Goal: Task Accomplishment & Management: Complete application form

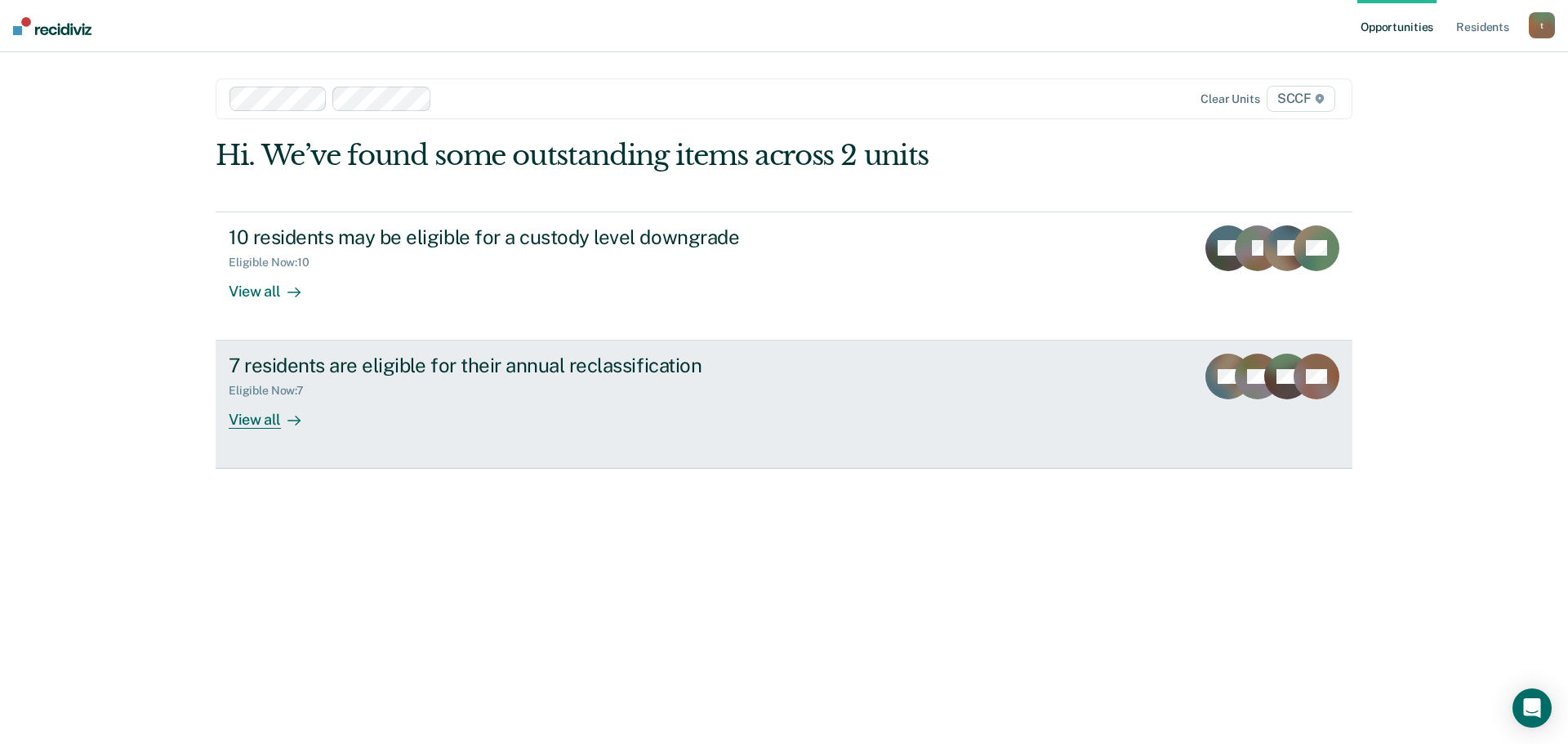
click at [419, 431] on link "7 residents are eligible for their annual reclassification Eligible Now : 7 Vie…" at bounding box center [784, 405] width 1137 height 128
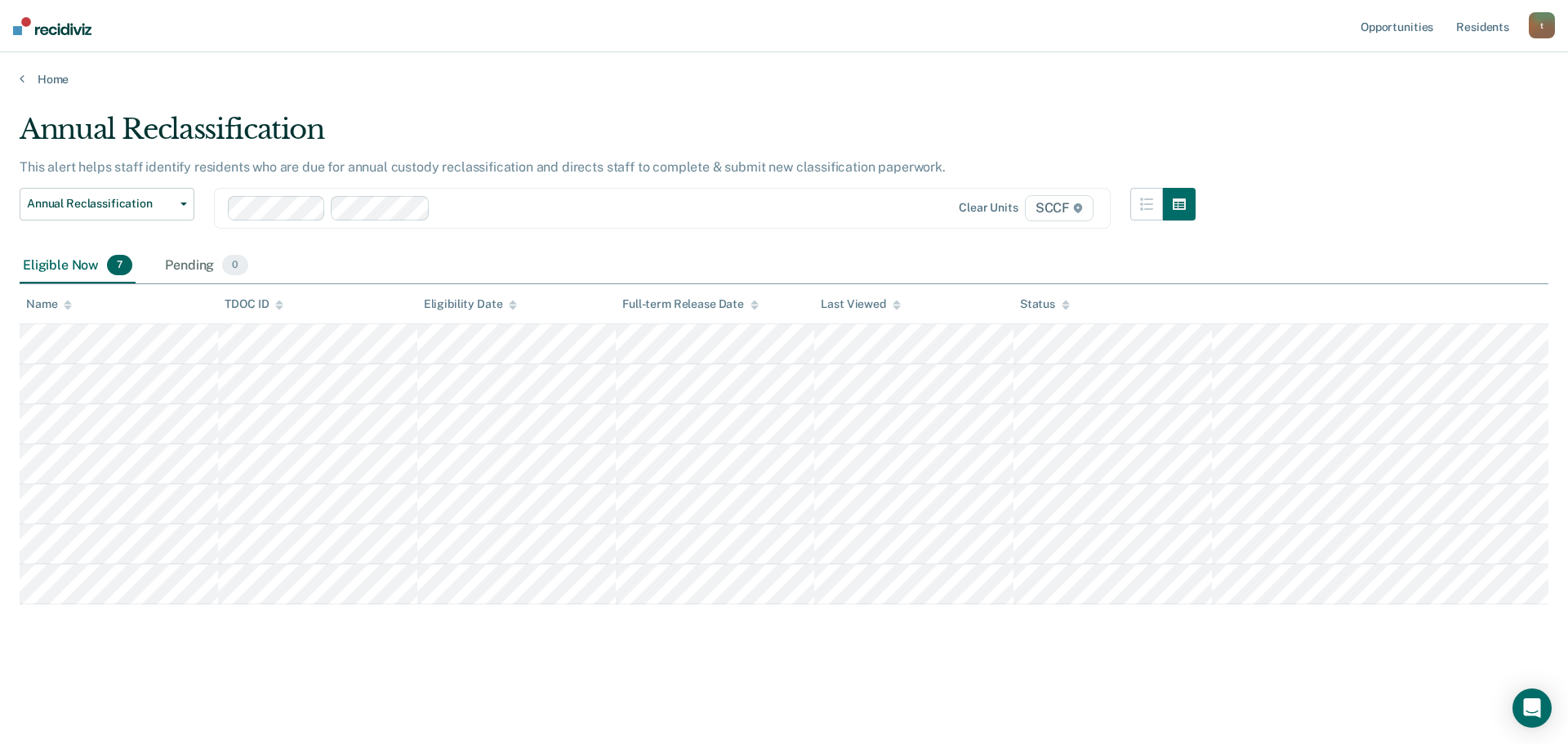
click at [459, 218] on div at bounding box center [532, 208] width 608 height 24
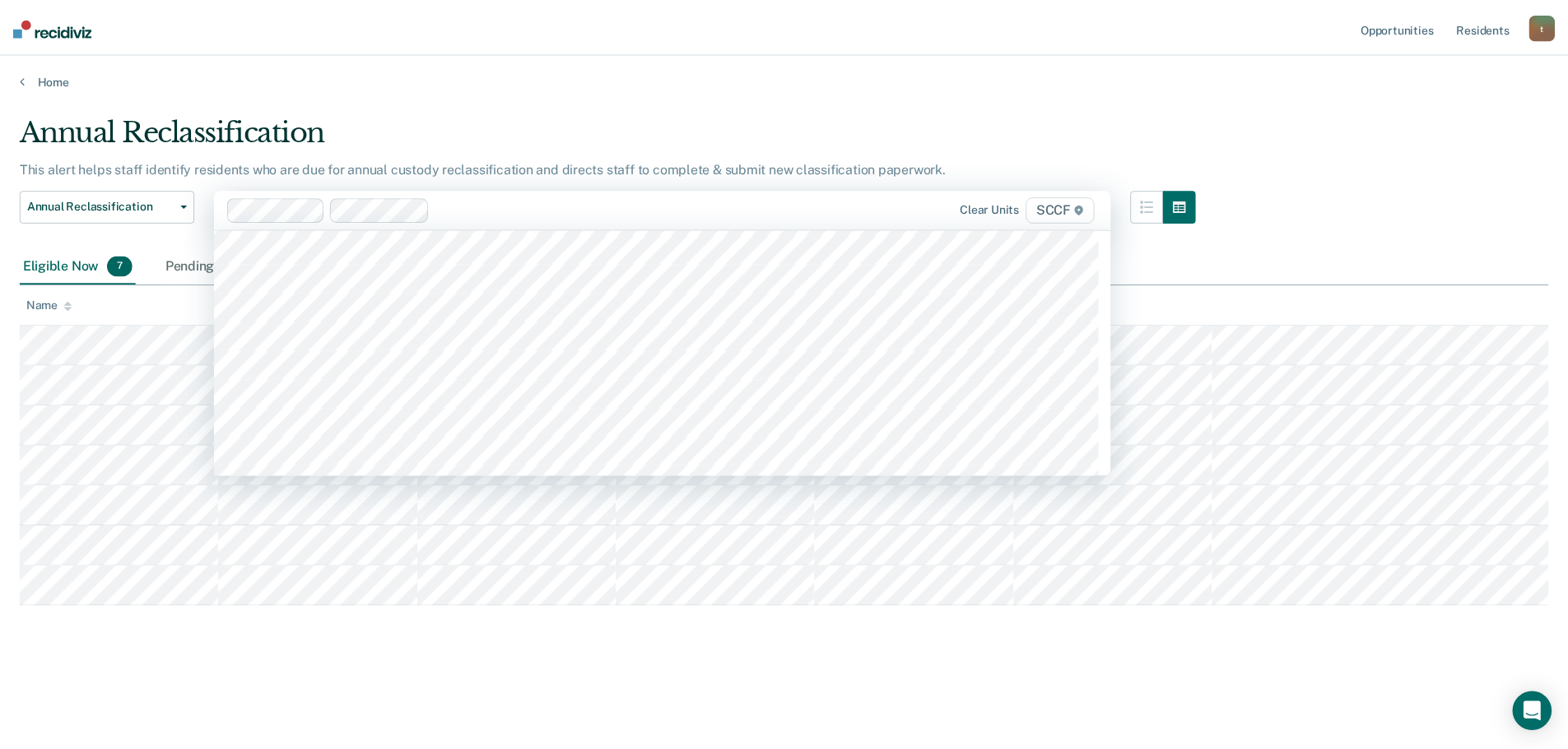
scroll to position [8307, 0]
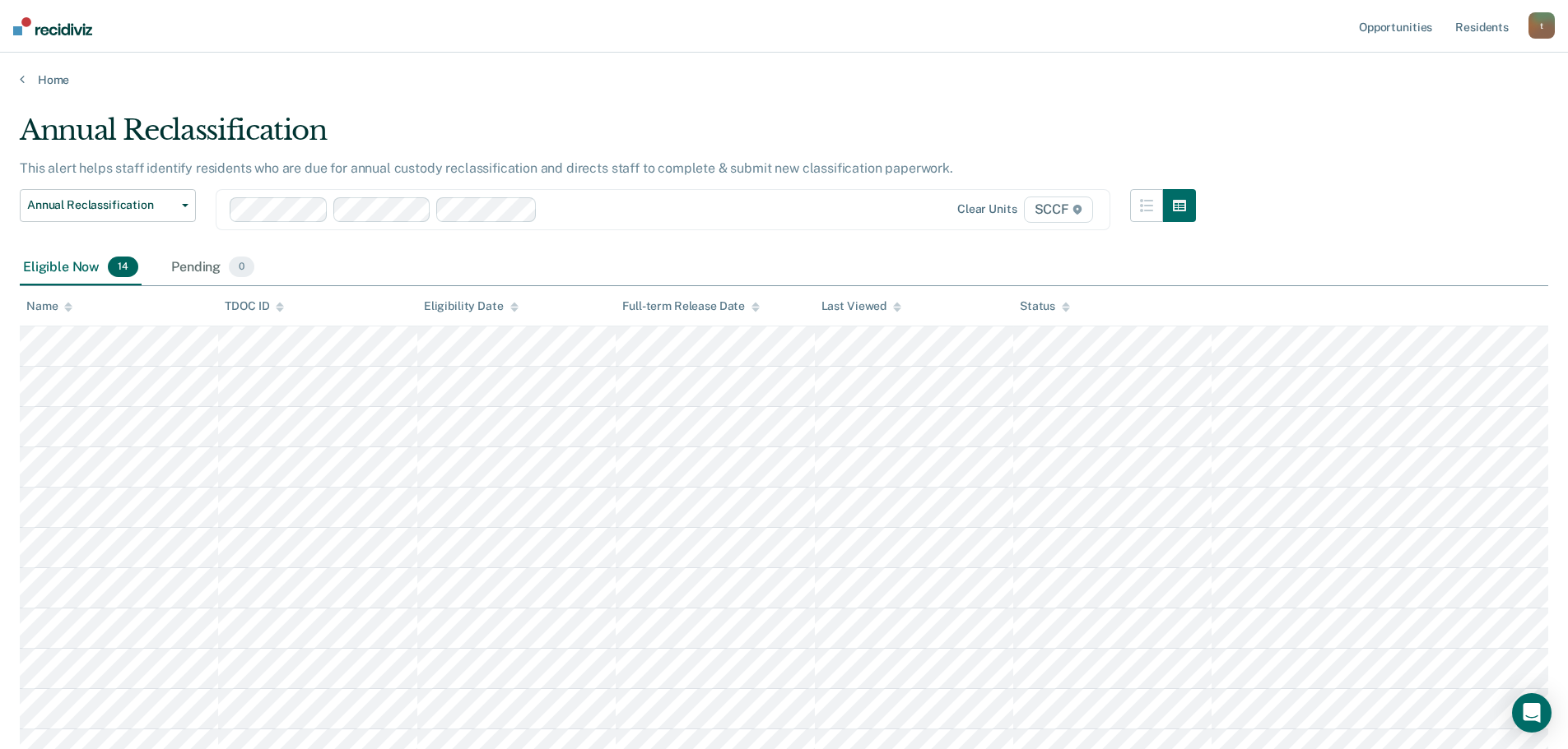
click at [606, 215] on div at bounding box center [689, 210] width 290 height 19
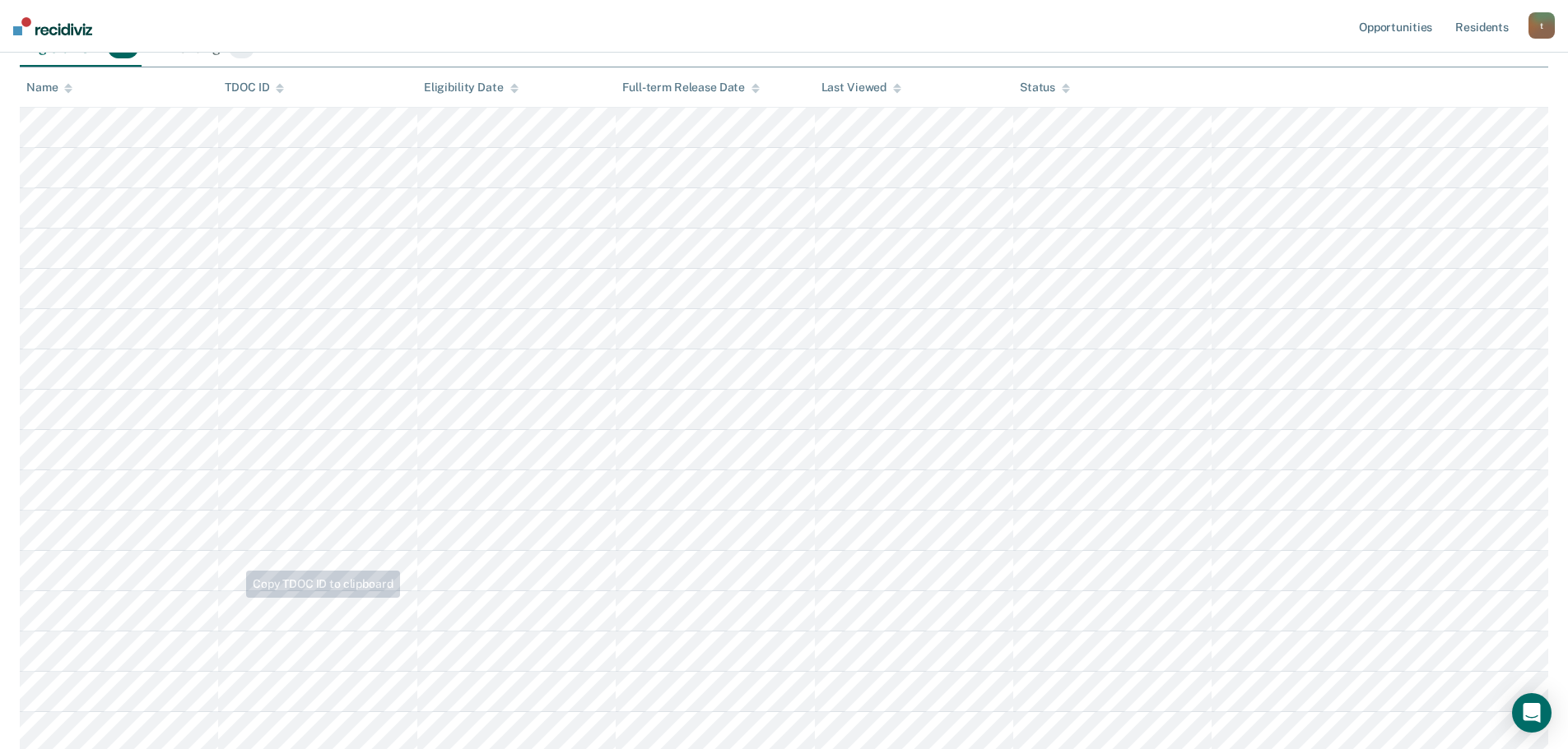
scroll to position [222, 0]
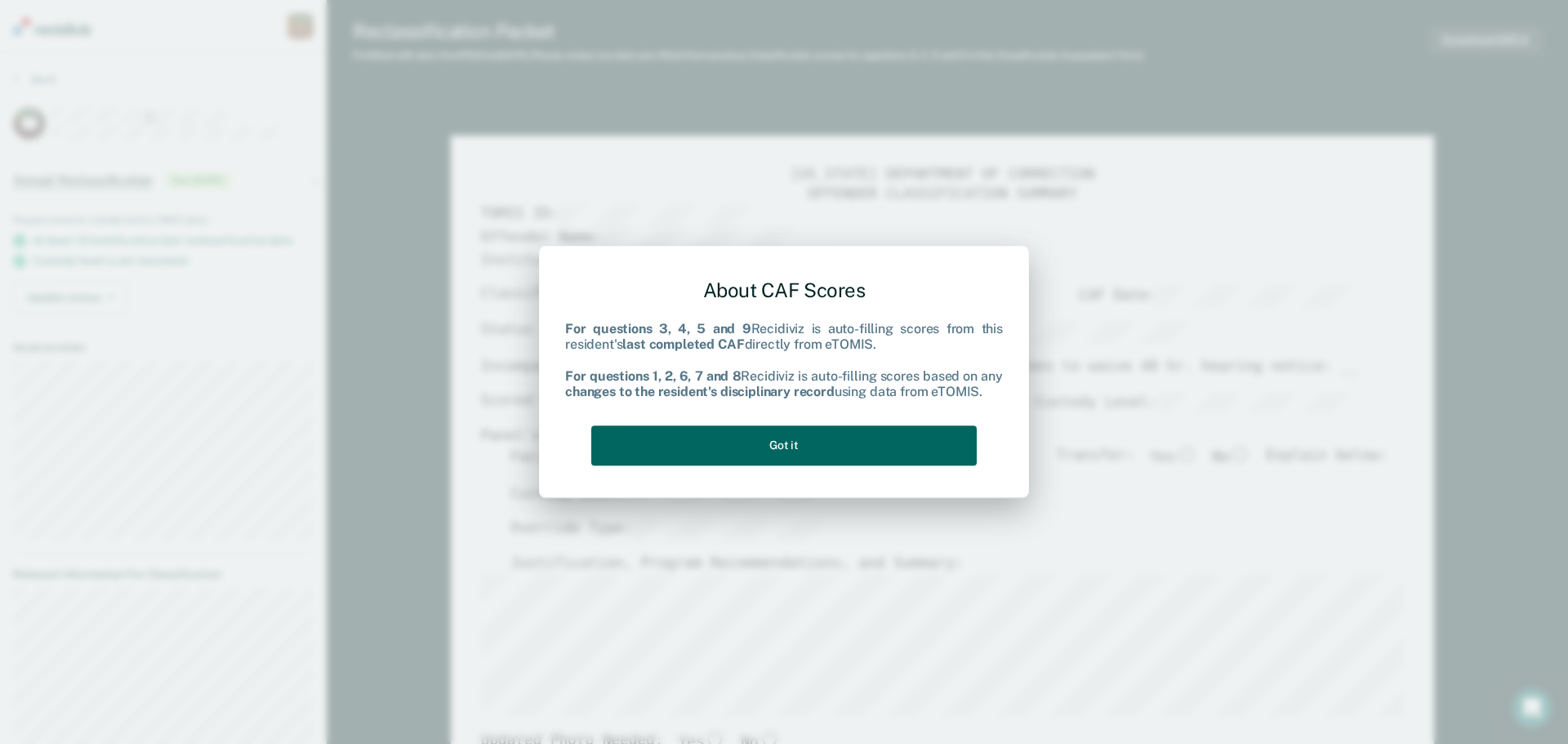
click at [742, 435] on button "Got it" at bounding box center [783, 445] width 385 height 40
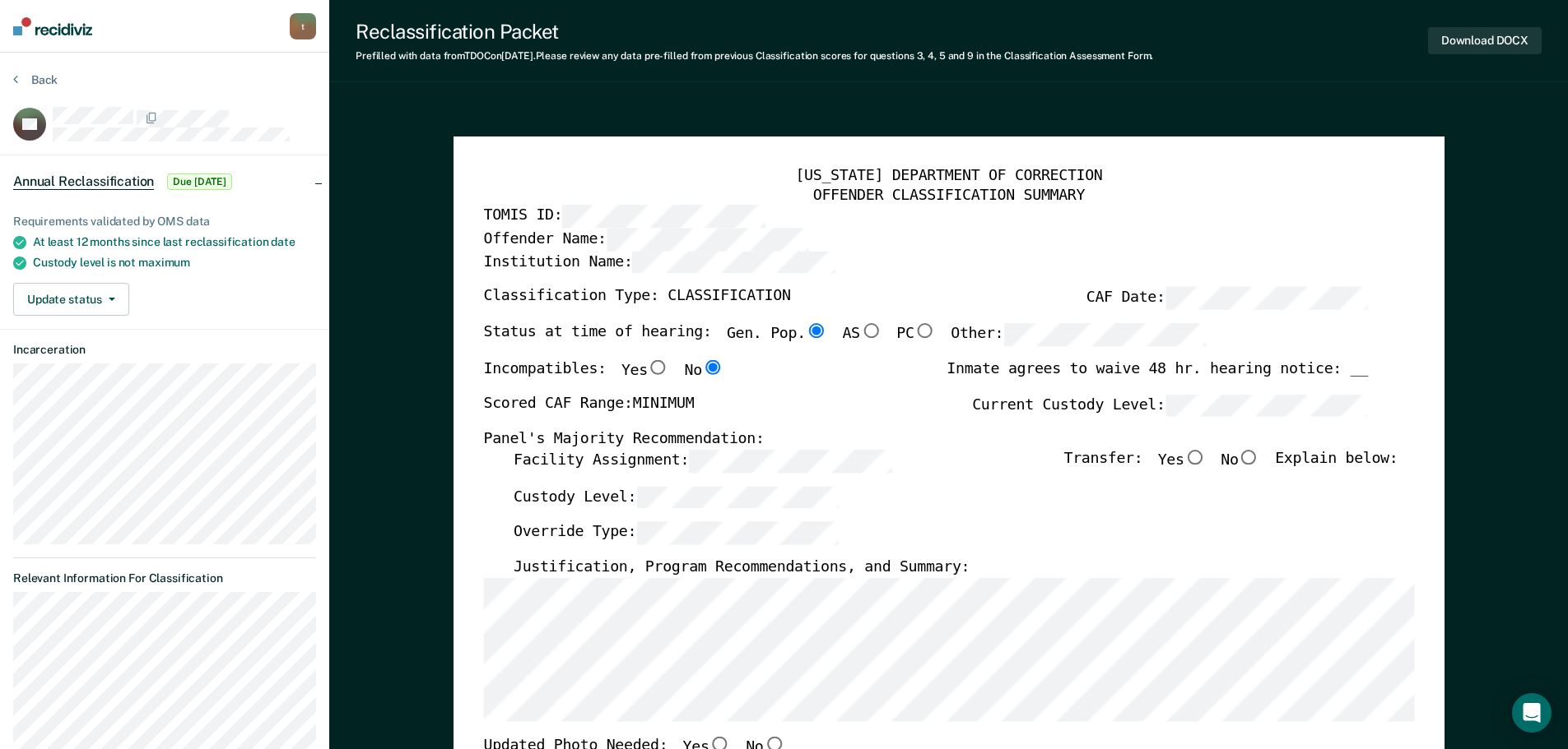
click at [940, 439] on div "Panel's Majority Recommendation:" at bounding box center [925, 440] width 884 height 20
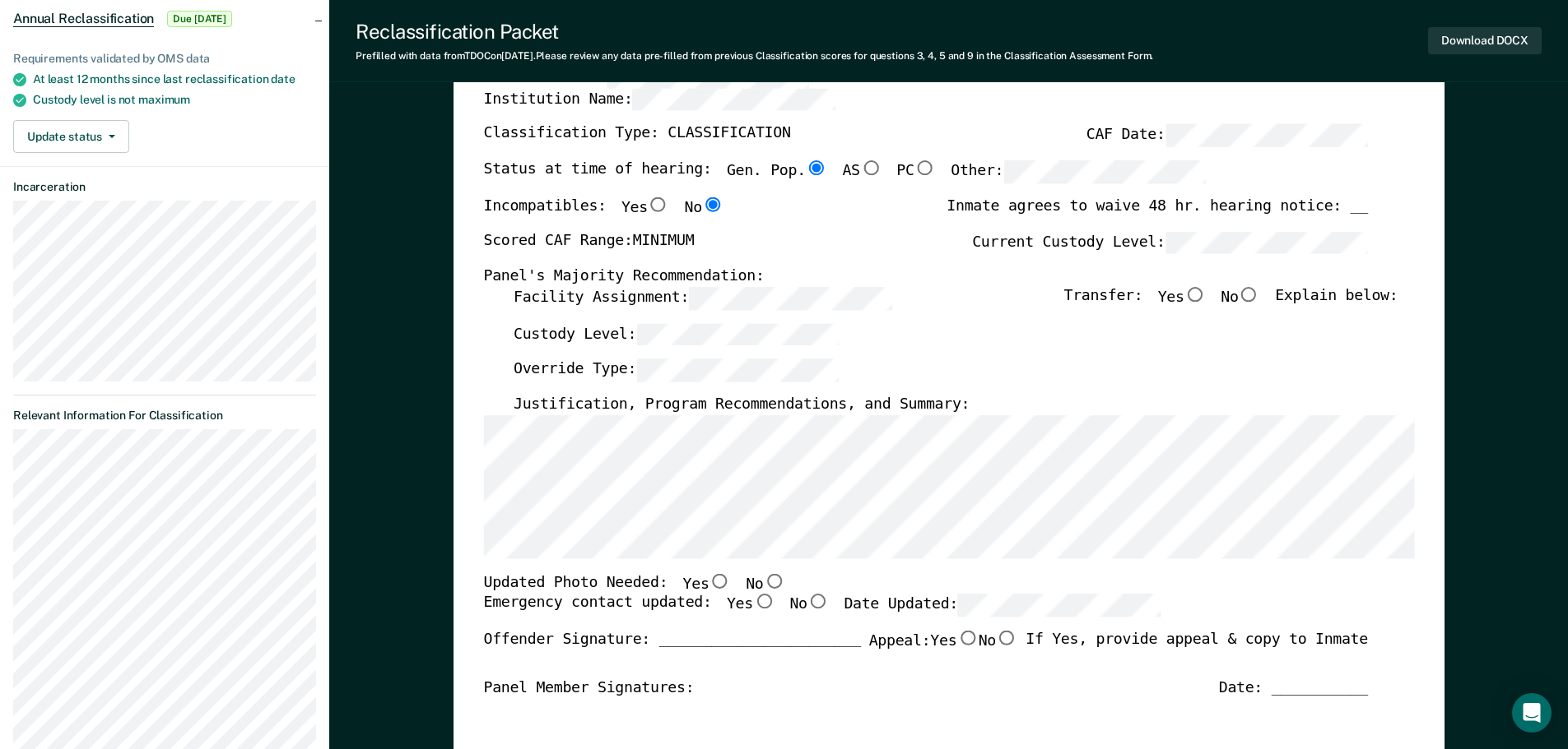
scroll to position [165, 0]
click at [1259, 297] on input "No" at bounding box center [1248, 293] width 22 height 15
type textarea "x"
radio input "true"
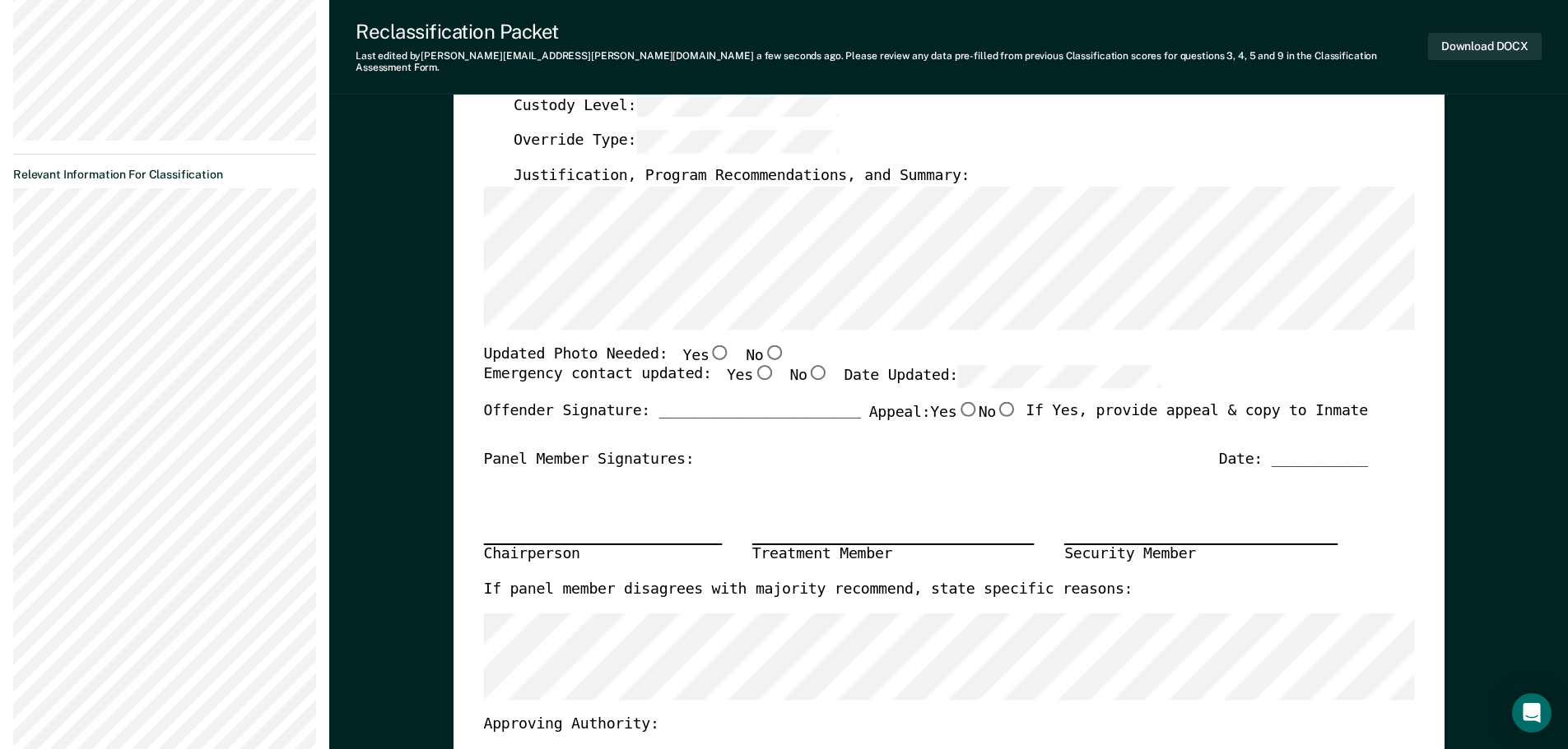
scroll to position [494, 0]
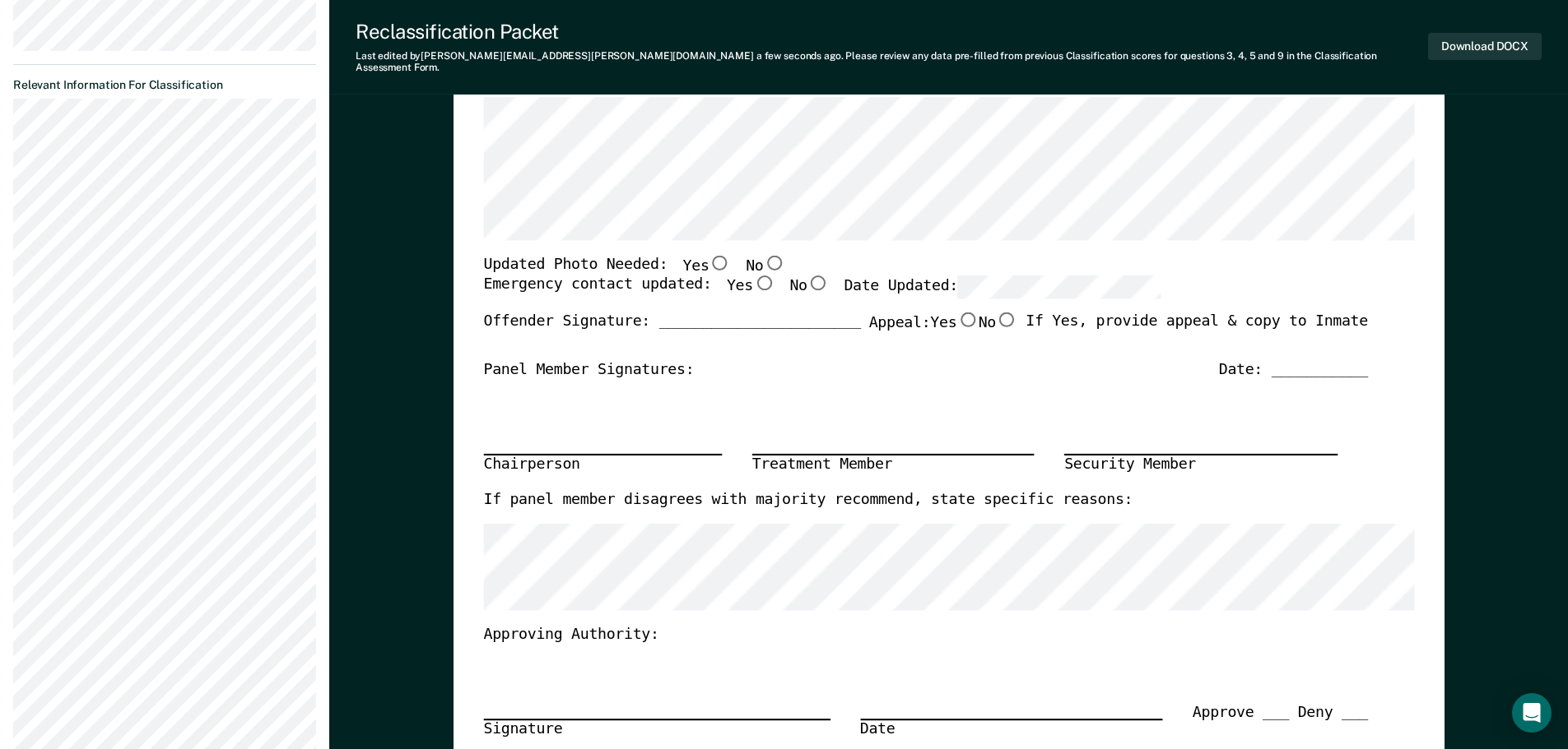
click at [763, 255] on input "No" at bounding box center [773, 263] width 22 height 15
type textarea "x"
radio input "true"
click at [752, 276] on input "Yes" at bounding box center [763, 283] width 22 height 15
type textarea "x"
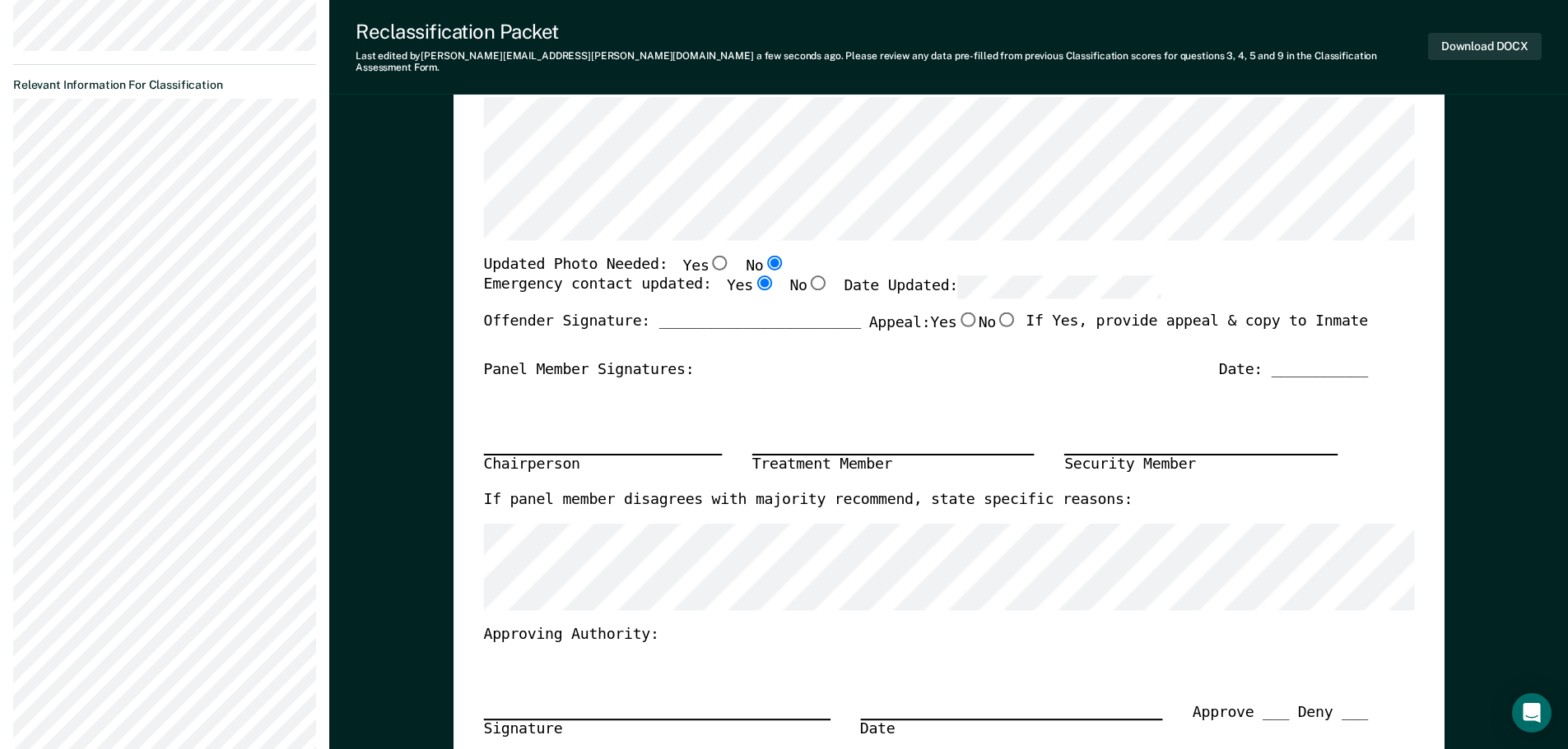
radio input "true"
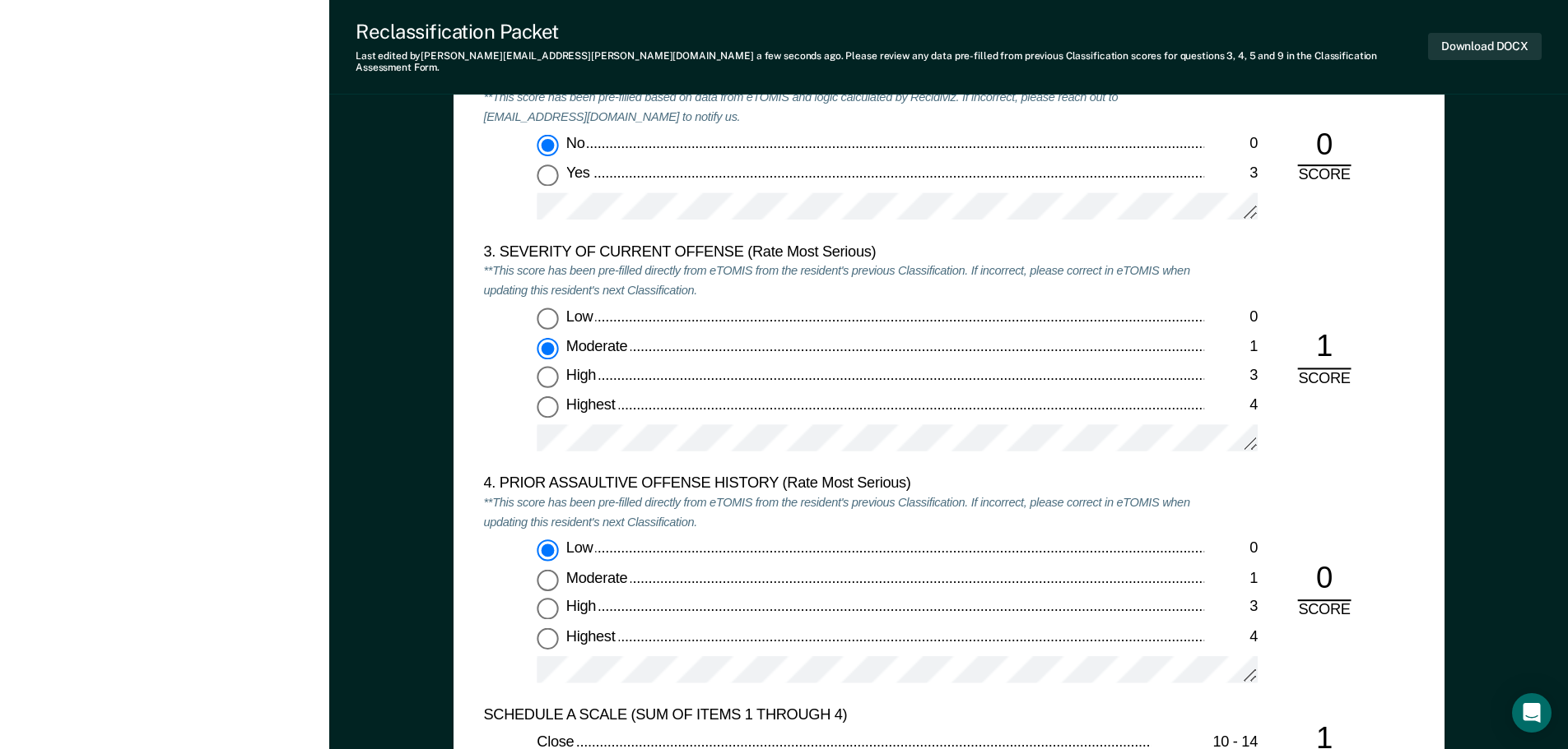
scroll to position [1810, 0]
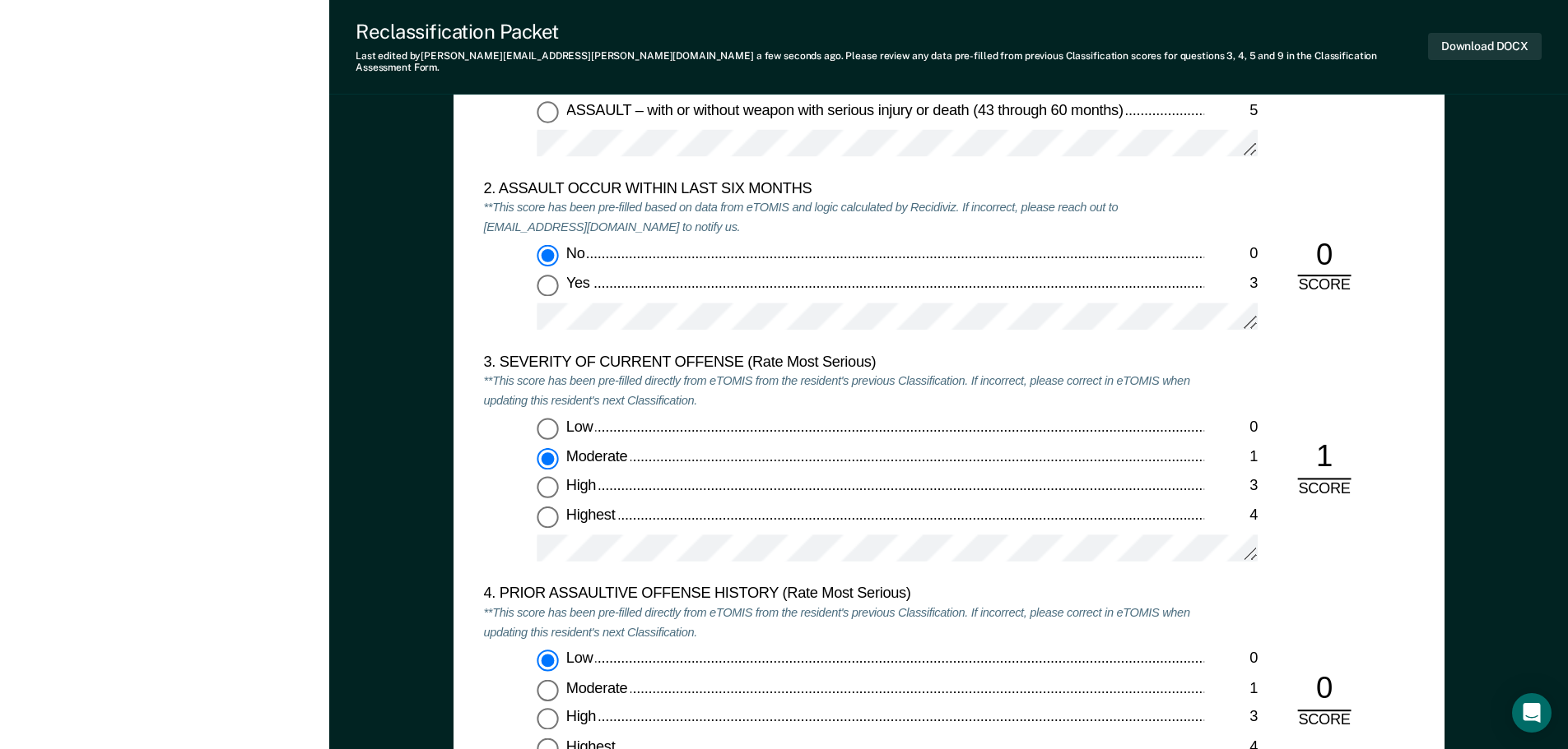
click at [677, 448] on div "Moderate" at bounding box center [884, 457] width 637 height 20
click at [558, 448] on input "Moderate 1" at bounding box center [547, 458] width 22 height 22
click at [962, 553] on div at bounding box center [897, 556] width 721 height 42
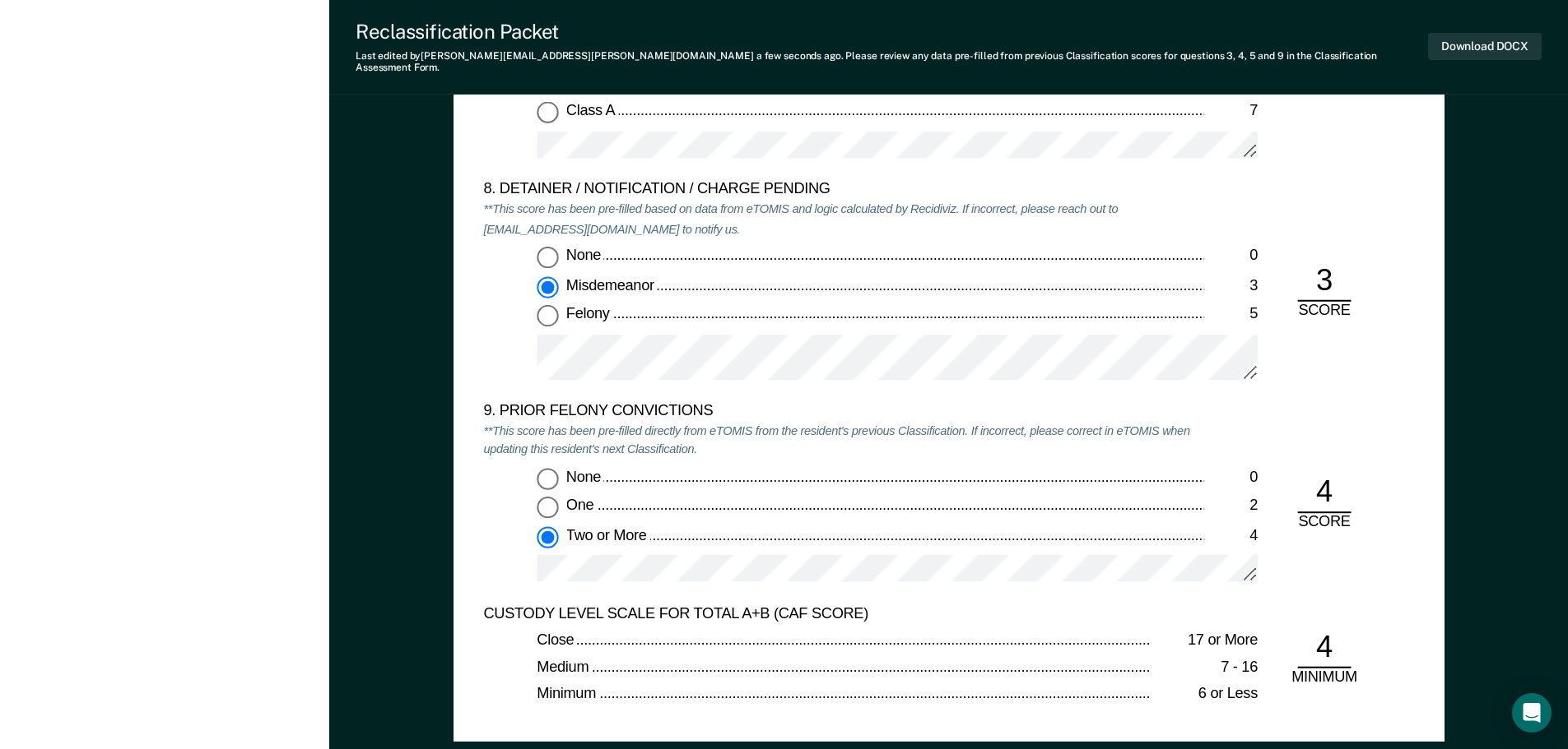
scroll to position [3455, 0]
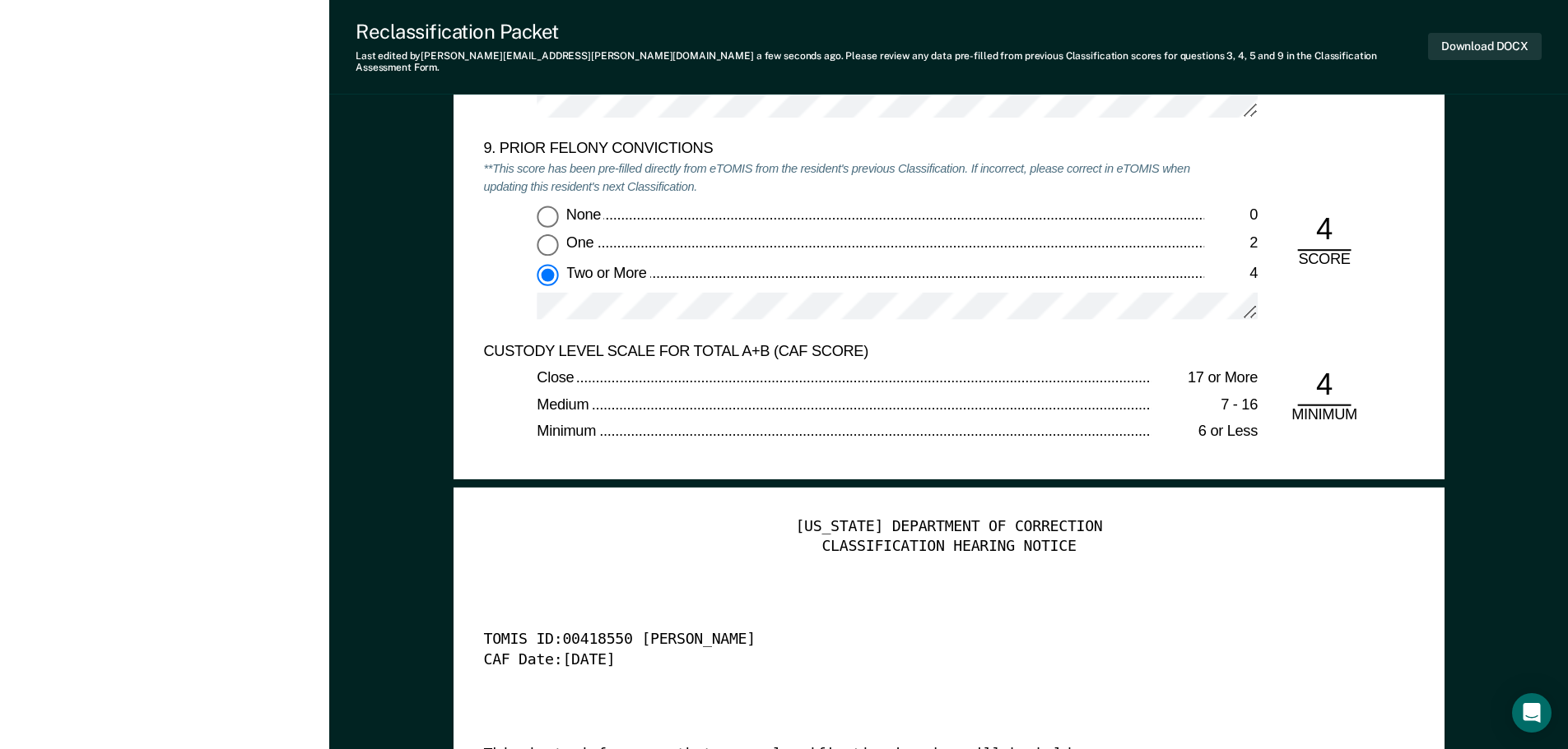
click at [1018, 372] on div "Close" at bounding box center [843, 379] width 614 height 20
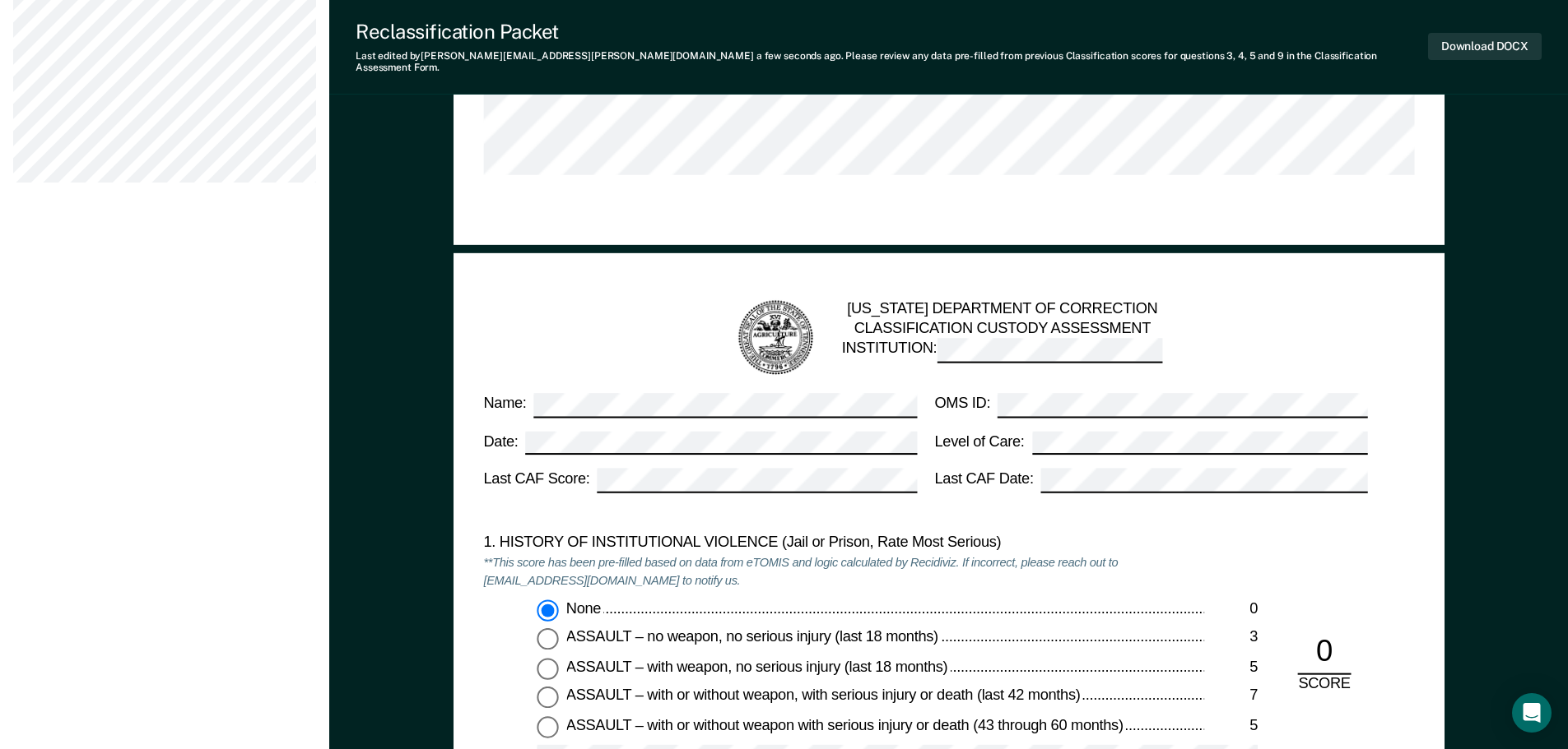
scroll to position [987, 0]
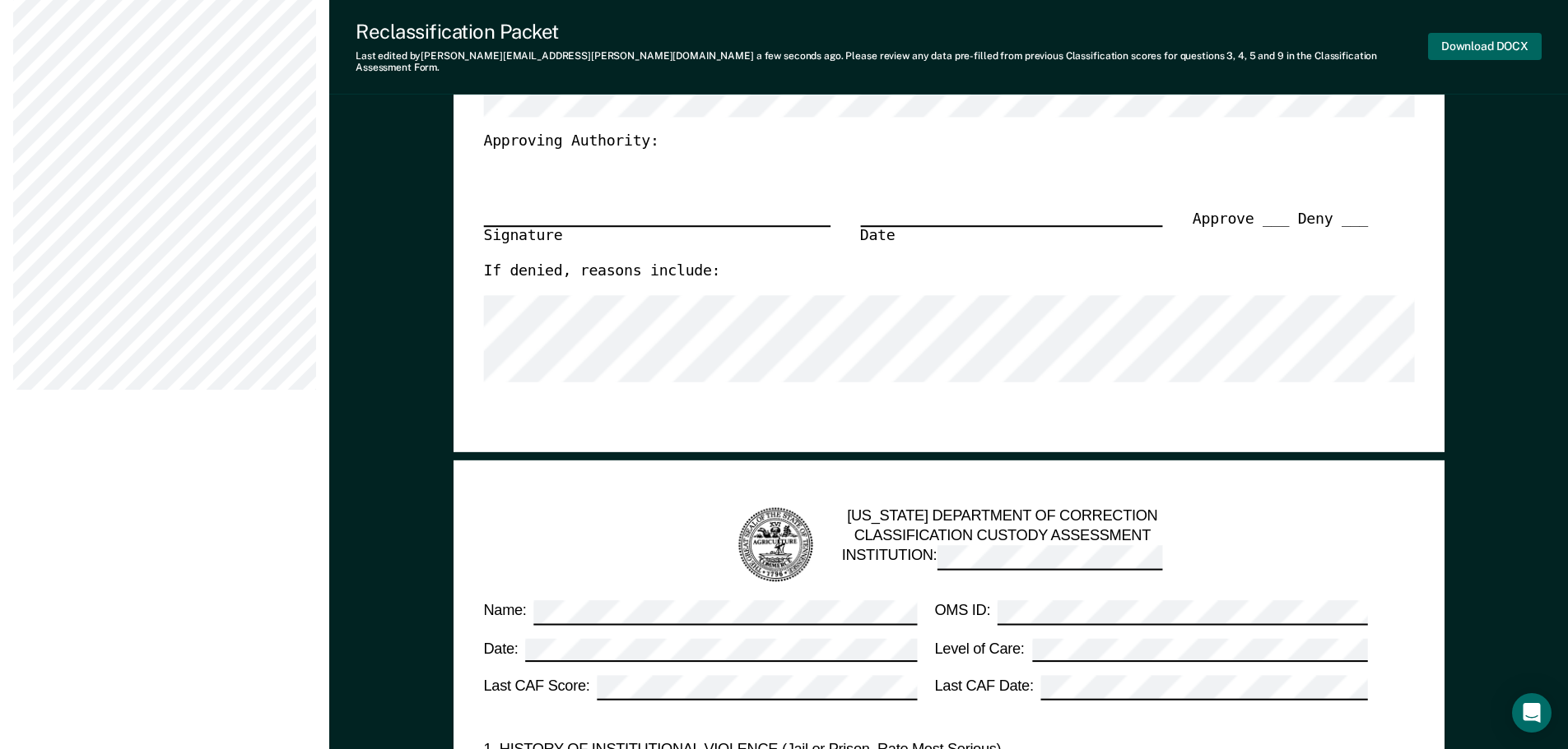
click at [1513, 33] on button "Download DOCX" at bounding box center [1485, 46] width 114 height 27
type textarea "x"
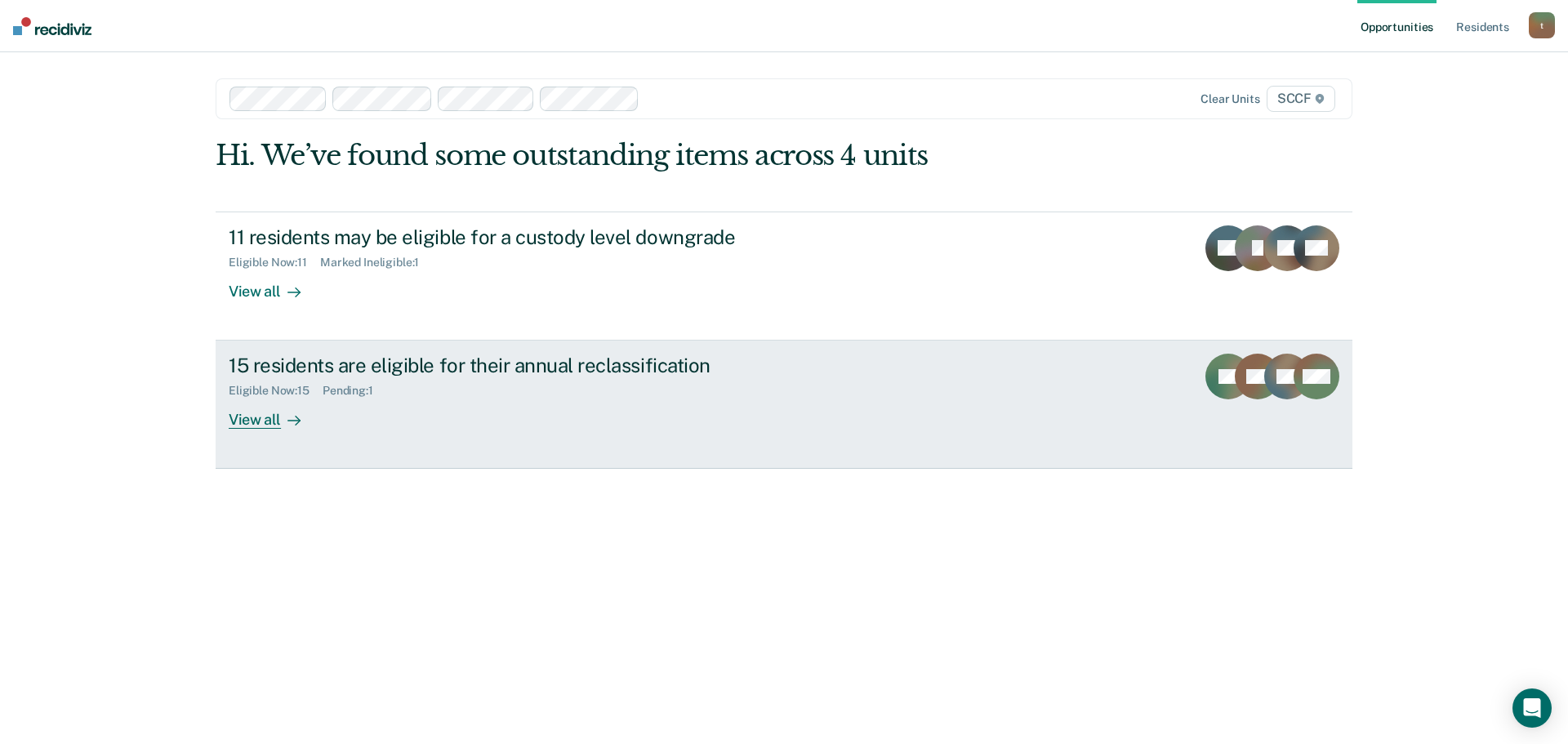
click at [417, 357] on div "15 residents are eligible for their annual reclassification" at bounding box center [515, 365] width 573 height 24
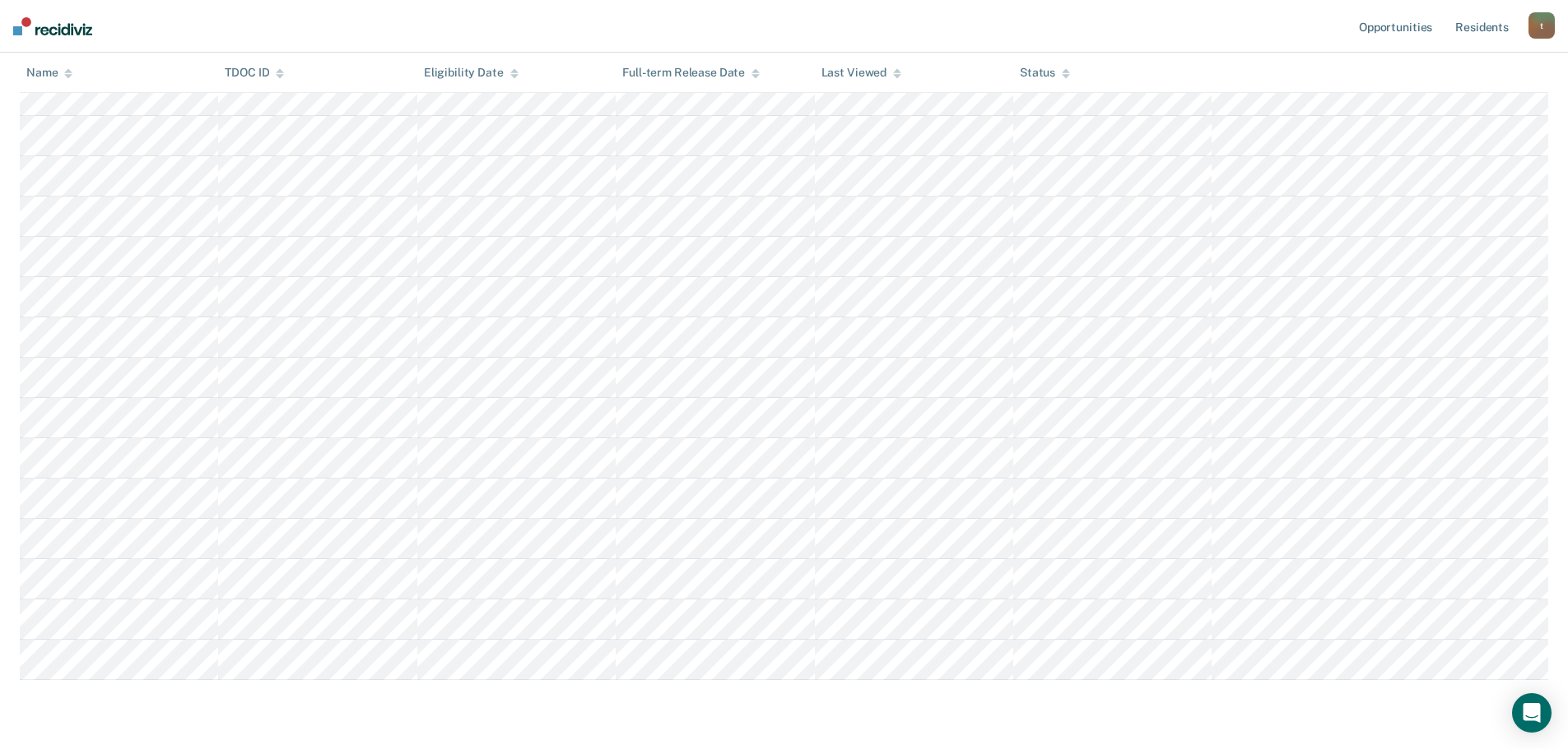
scroll to position [301, 0]
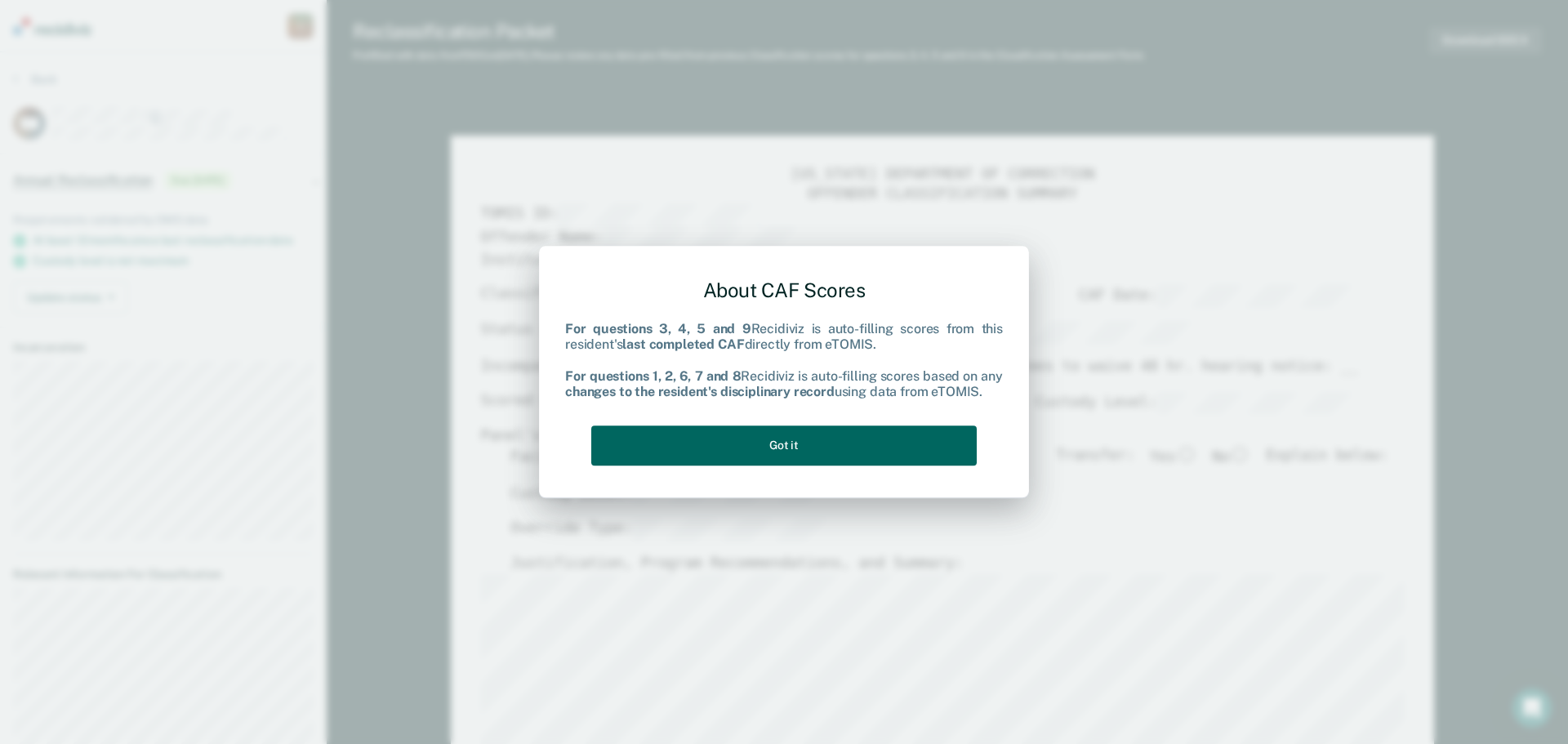
click at [808, 441] on button "Got it" at bounding box center [783, 445] width 385 height 40
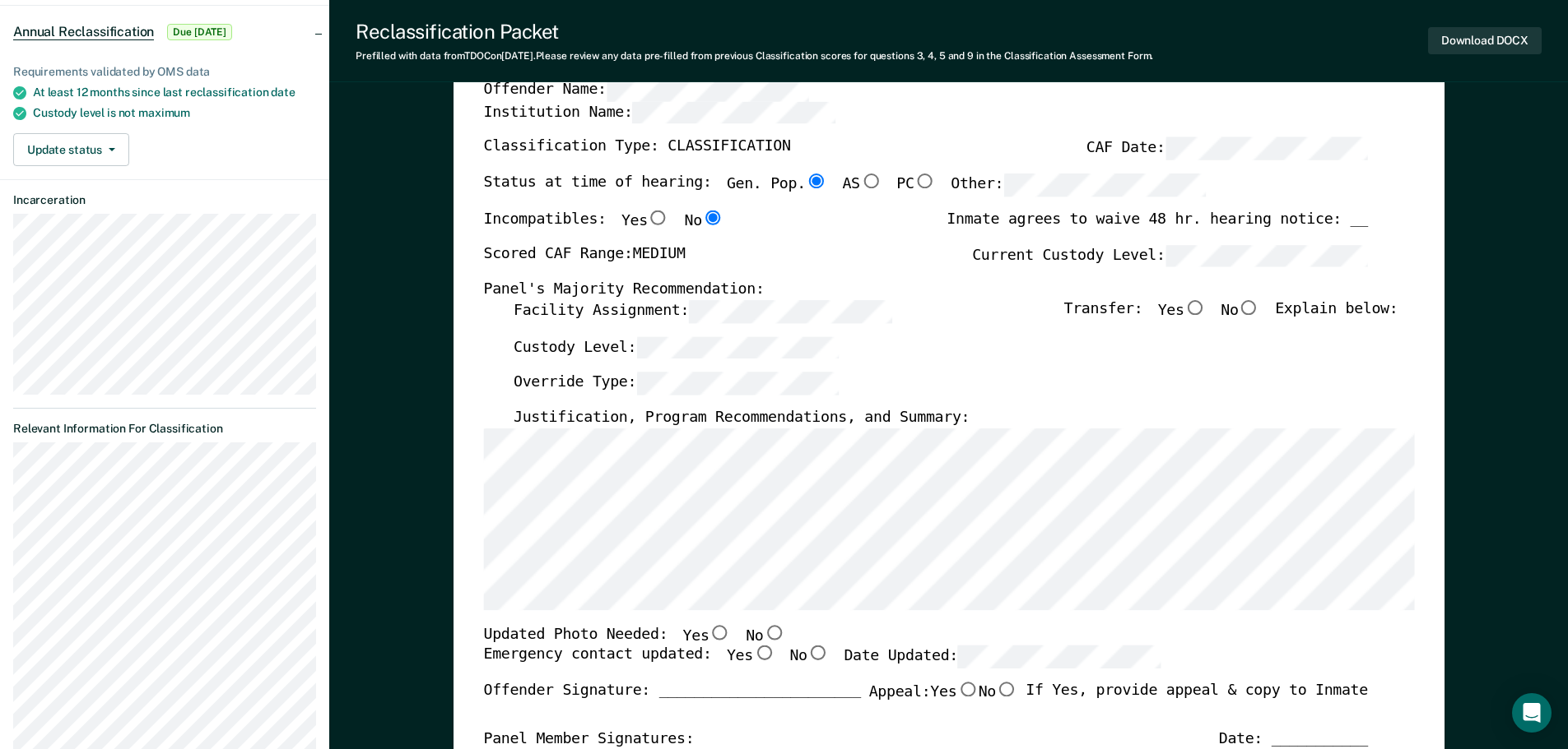
scroll to position [165, 0]
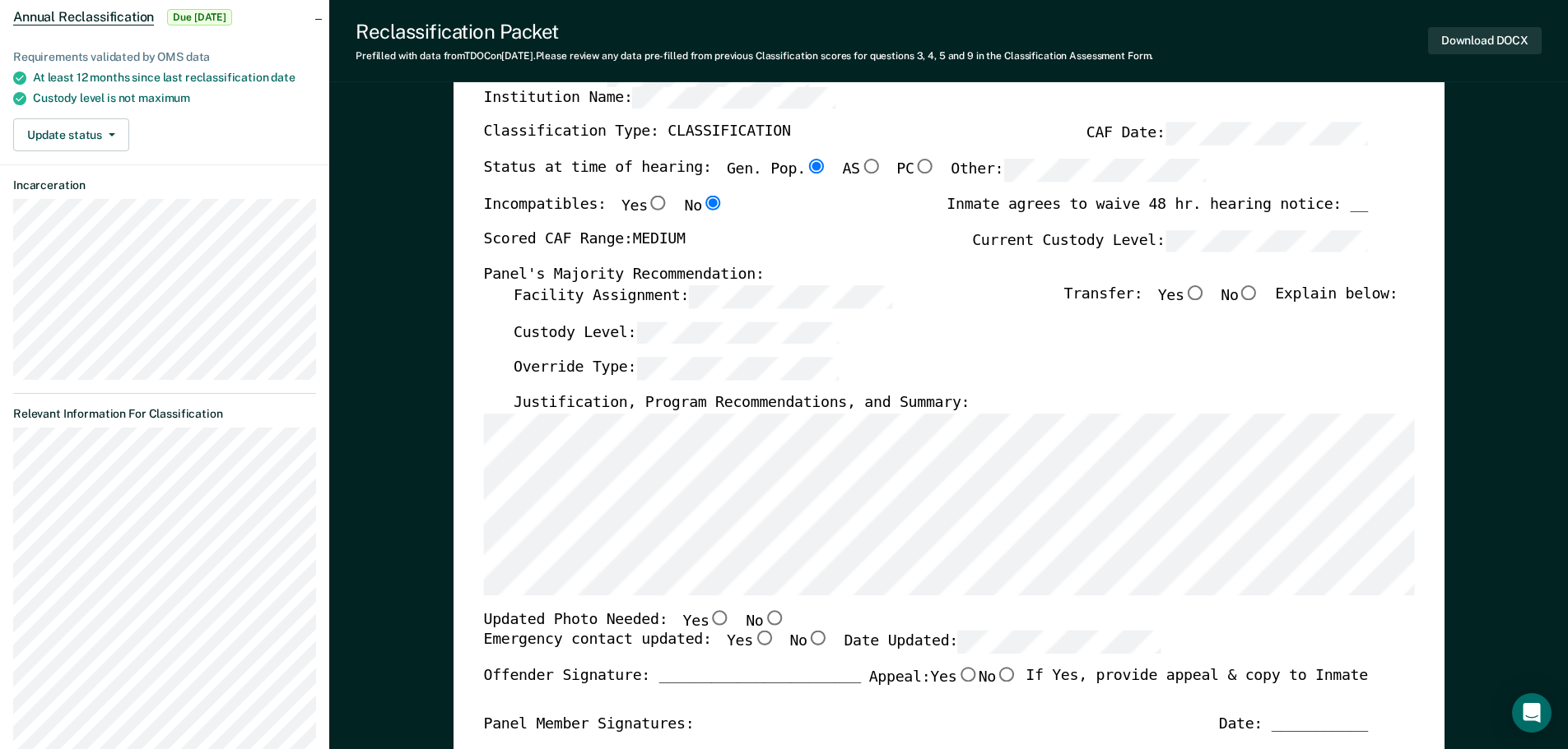
click at [1256, 286] on input "No" at bounding box center [1248, 293] width 22 height 15
type textarea "x"
radio input "true"
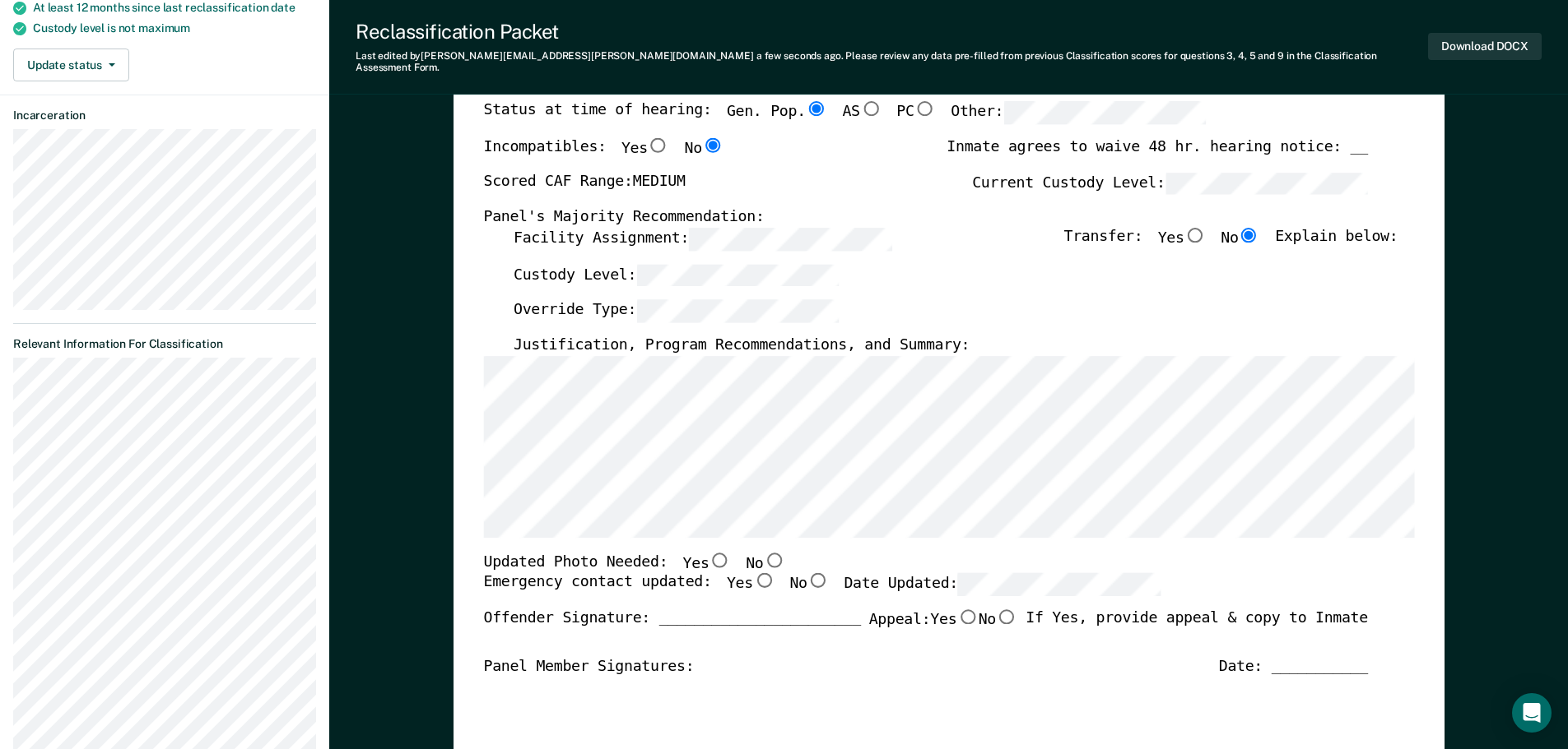
scroll to position [247, 0]
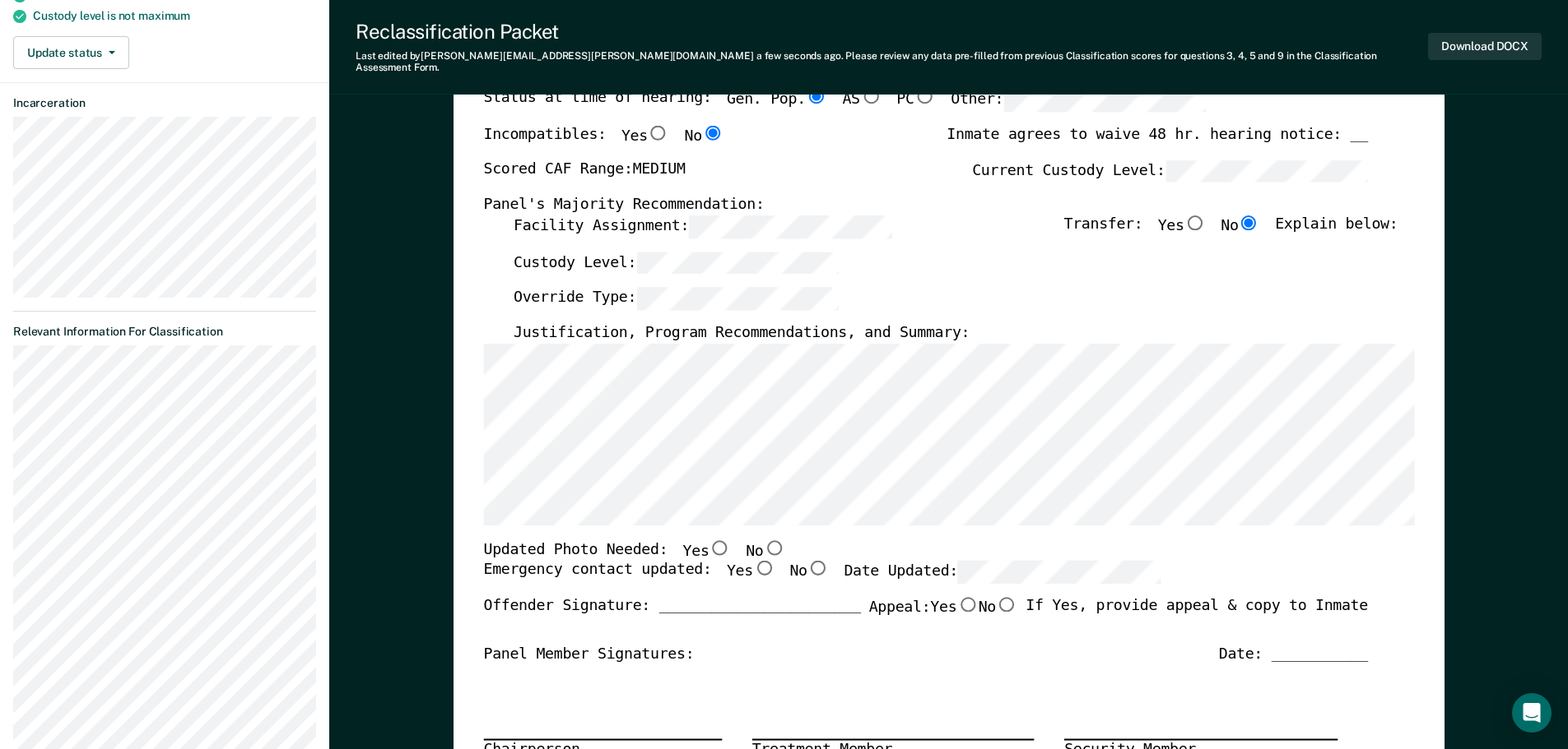
click at [763, 539] on input "No" at bounding box center [773, 547] width 22 height 15
type textarea "x"
radio input "true"
click at [752, 561] on input "Yes" at bounding box center [763, 569] width 22 height 15
type textarea "x"
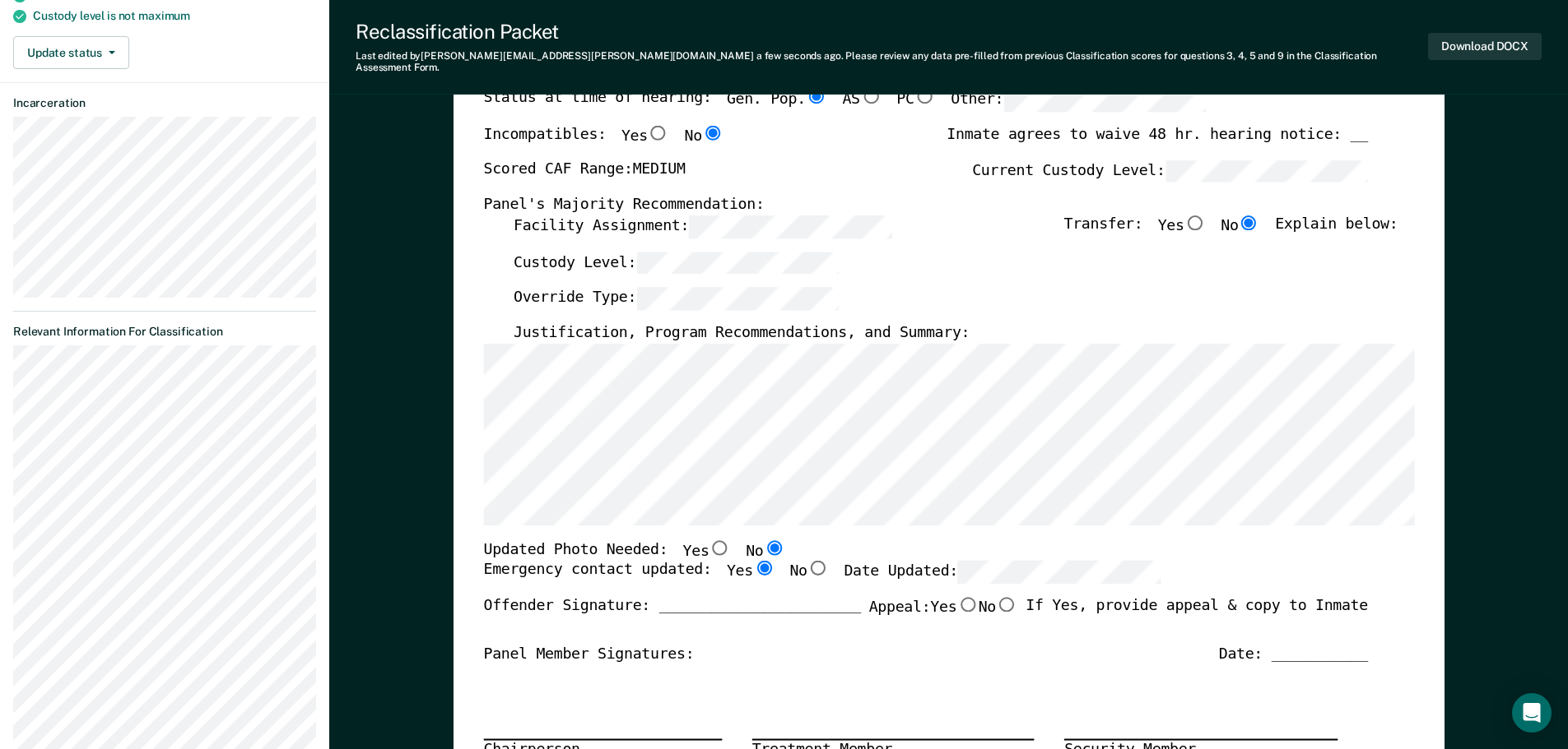
radio input "true"
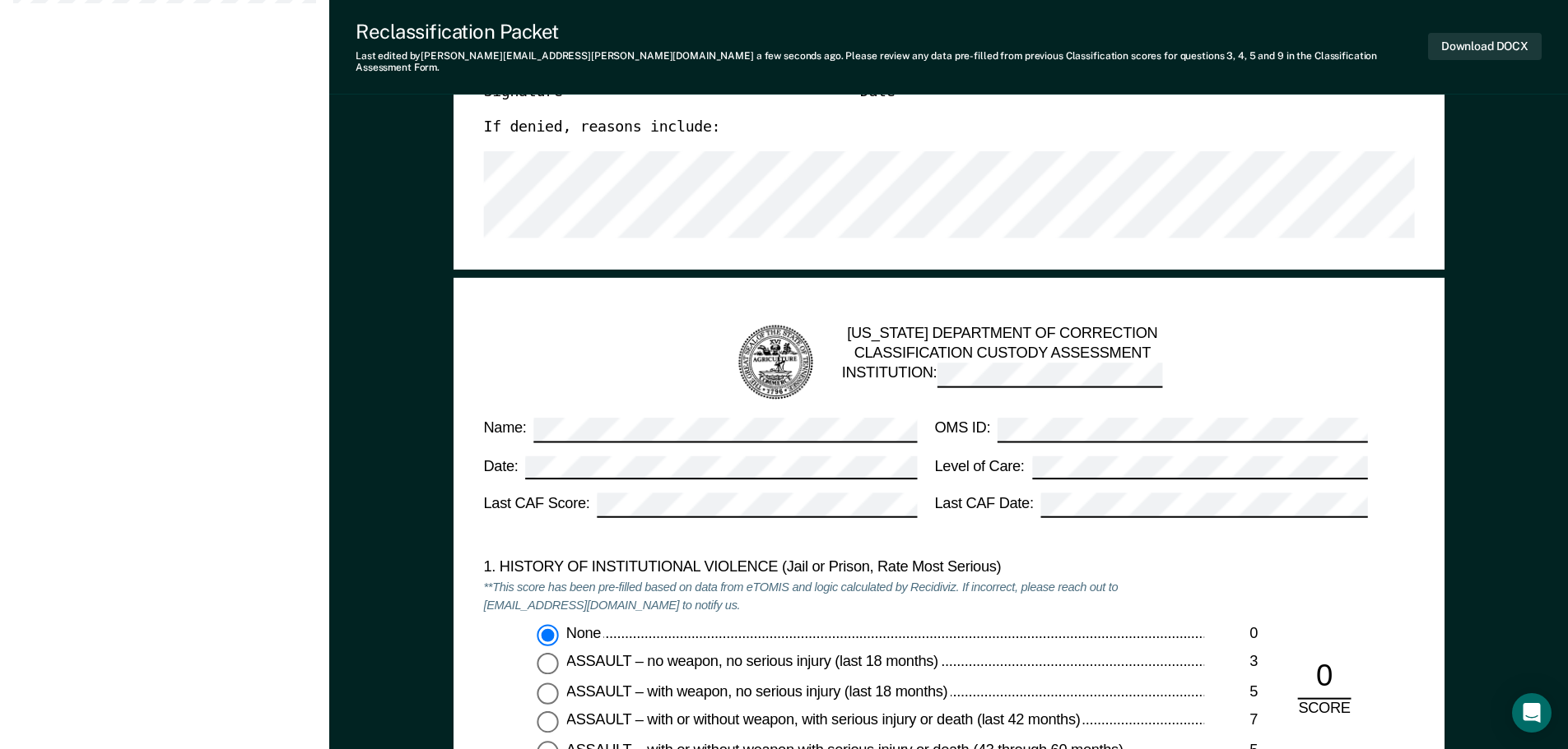
scroll to position [1316, 0]
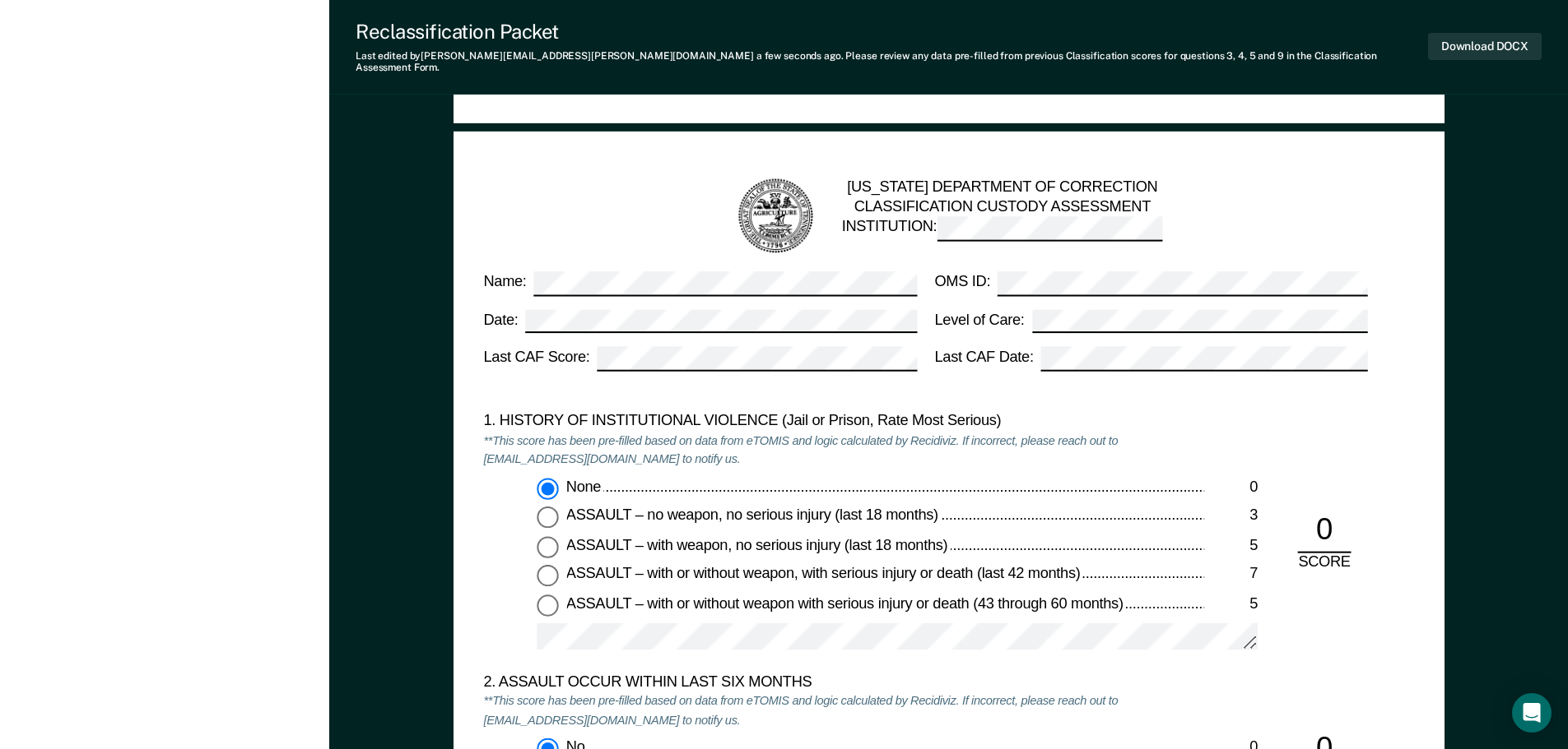
click at [581, 611] on div "None 0 ASSAULT – no weapon, no serious injury (last 18 months) 3 ASSAULT – with…" at bounding box center [843, 571] width 721 height 188
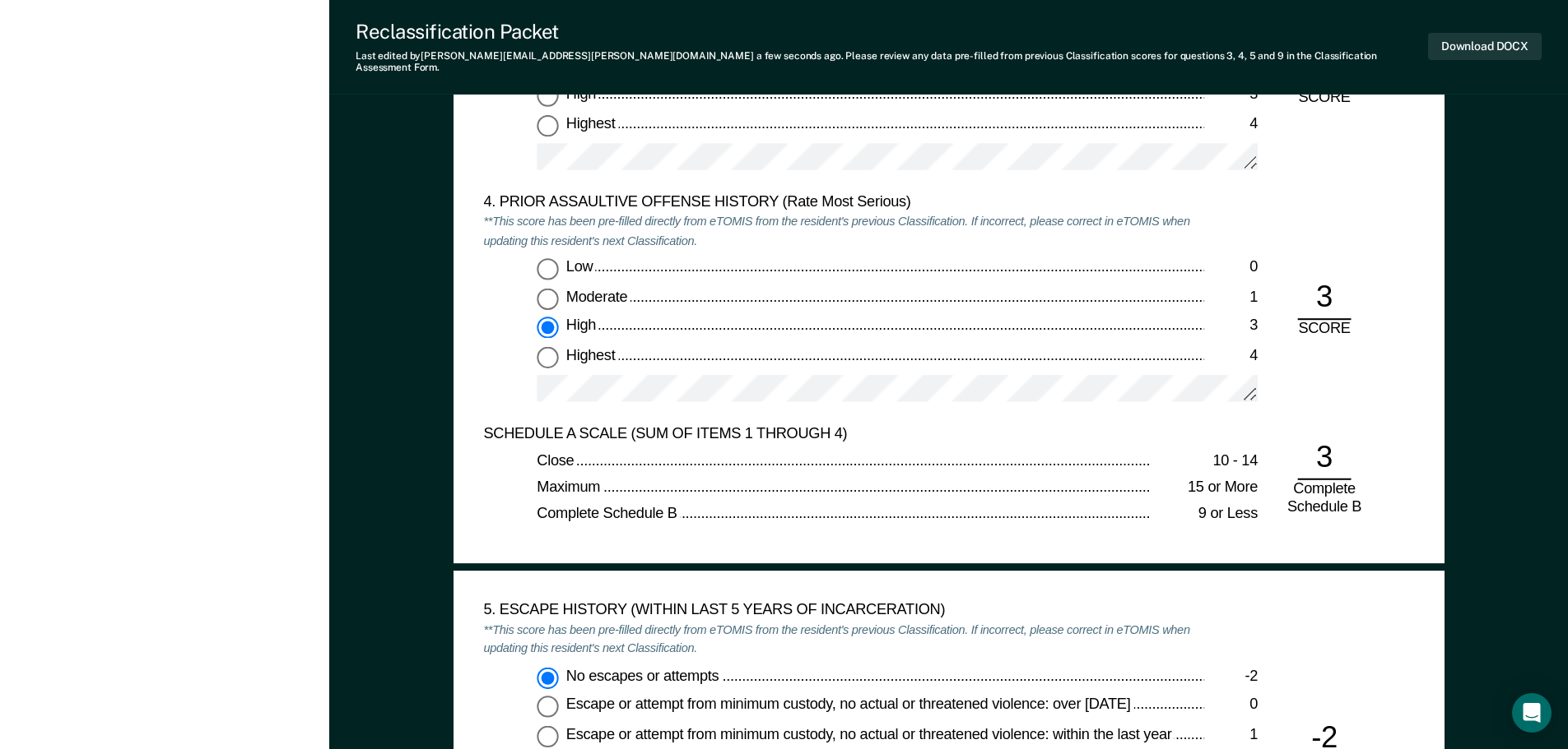
scroll to position [2220, 0]
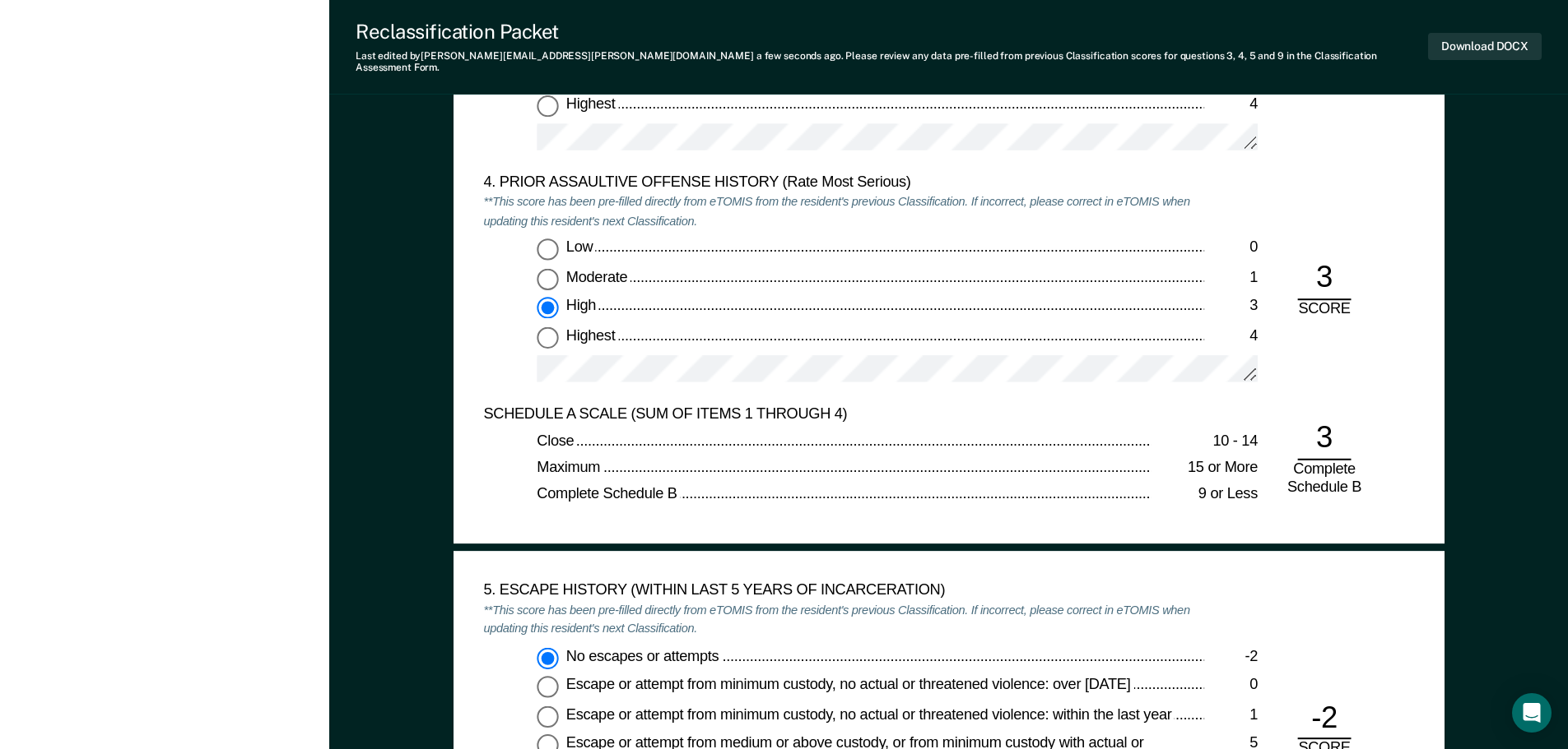
click at [939, 407] on div "SCHEDULE A SCALE (SUM OF ITEMS 1 THROUGH 4)" at bounding box center [843, 414] width 721 height 20
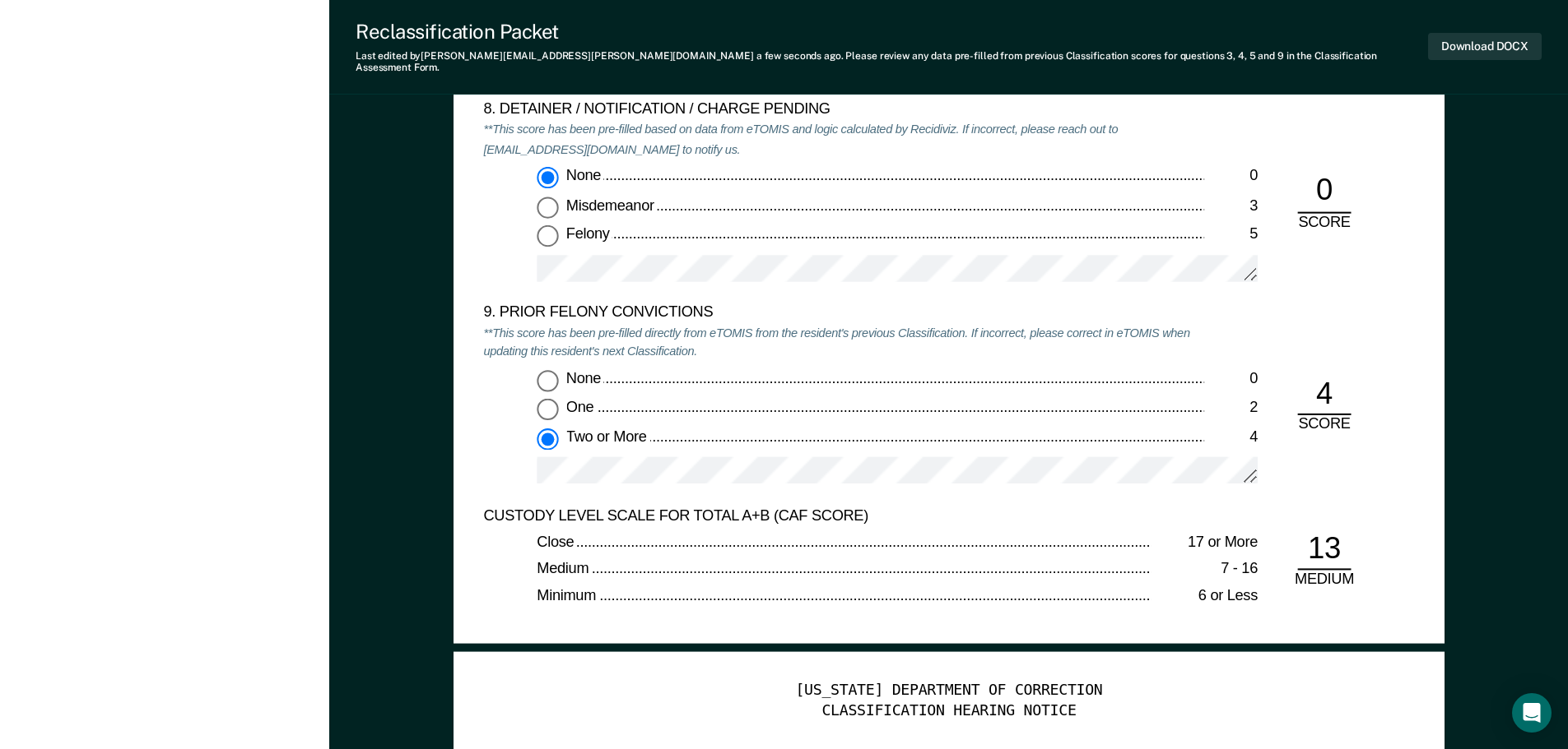
scroll to position [3619, 0]
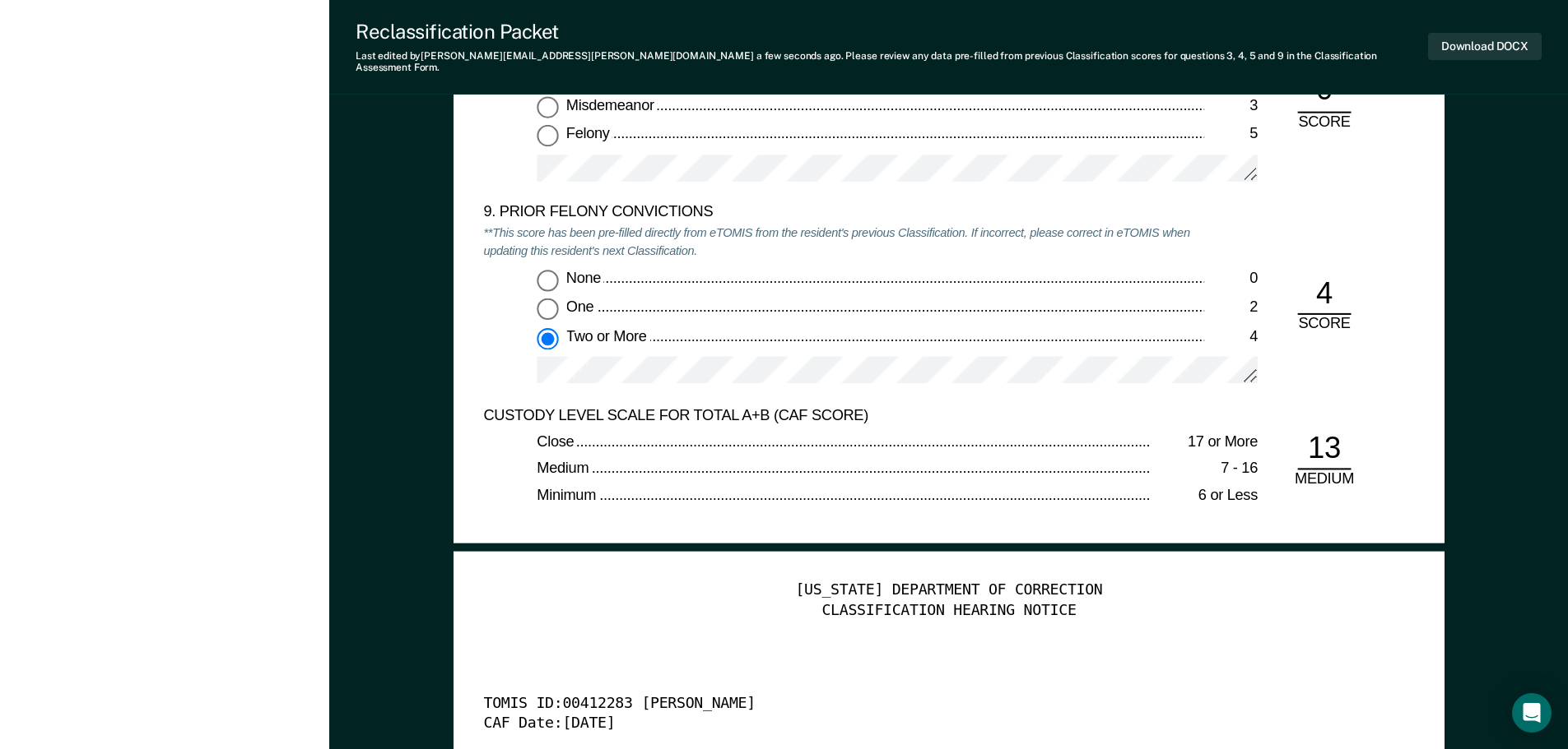
click at [1047, 386] on div at bounding box center [897, 378] width 721 height 42
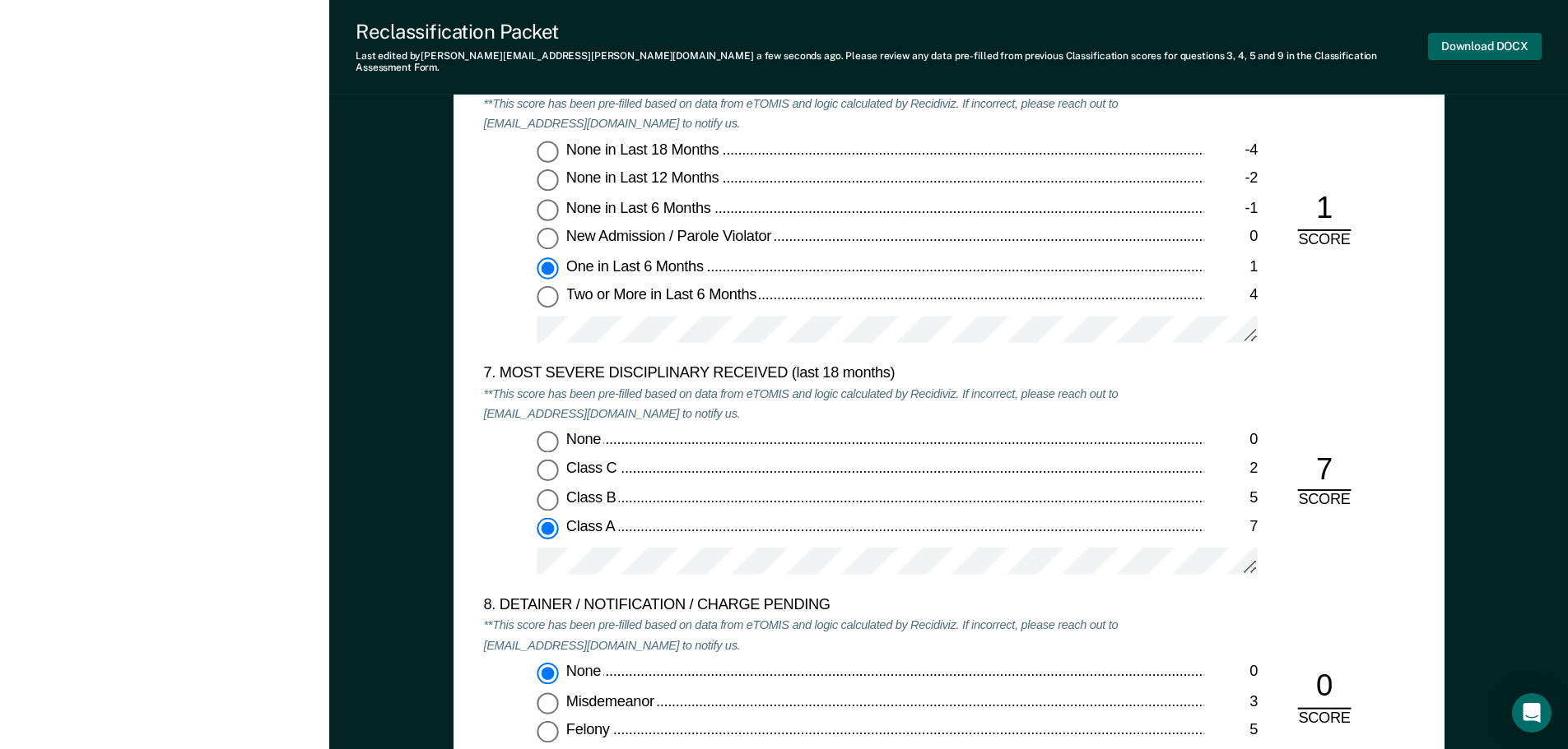
scroll to position [2772, 0]
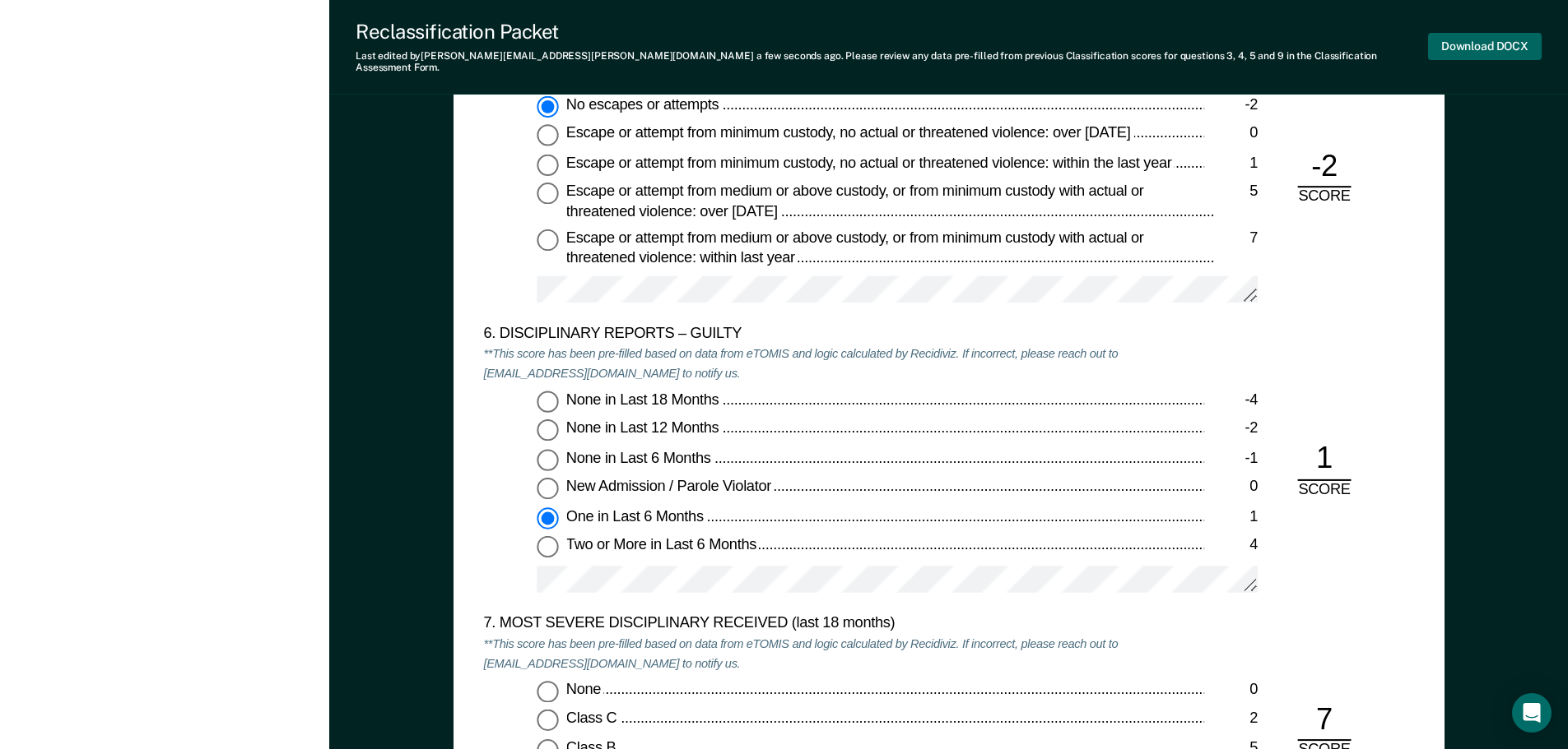
click at [1506, 41] on button "Download DOCX" at bounding box center [1485, 46] width 114 height 27
type textarea "x"
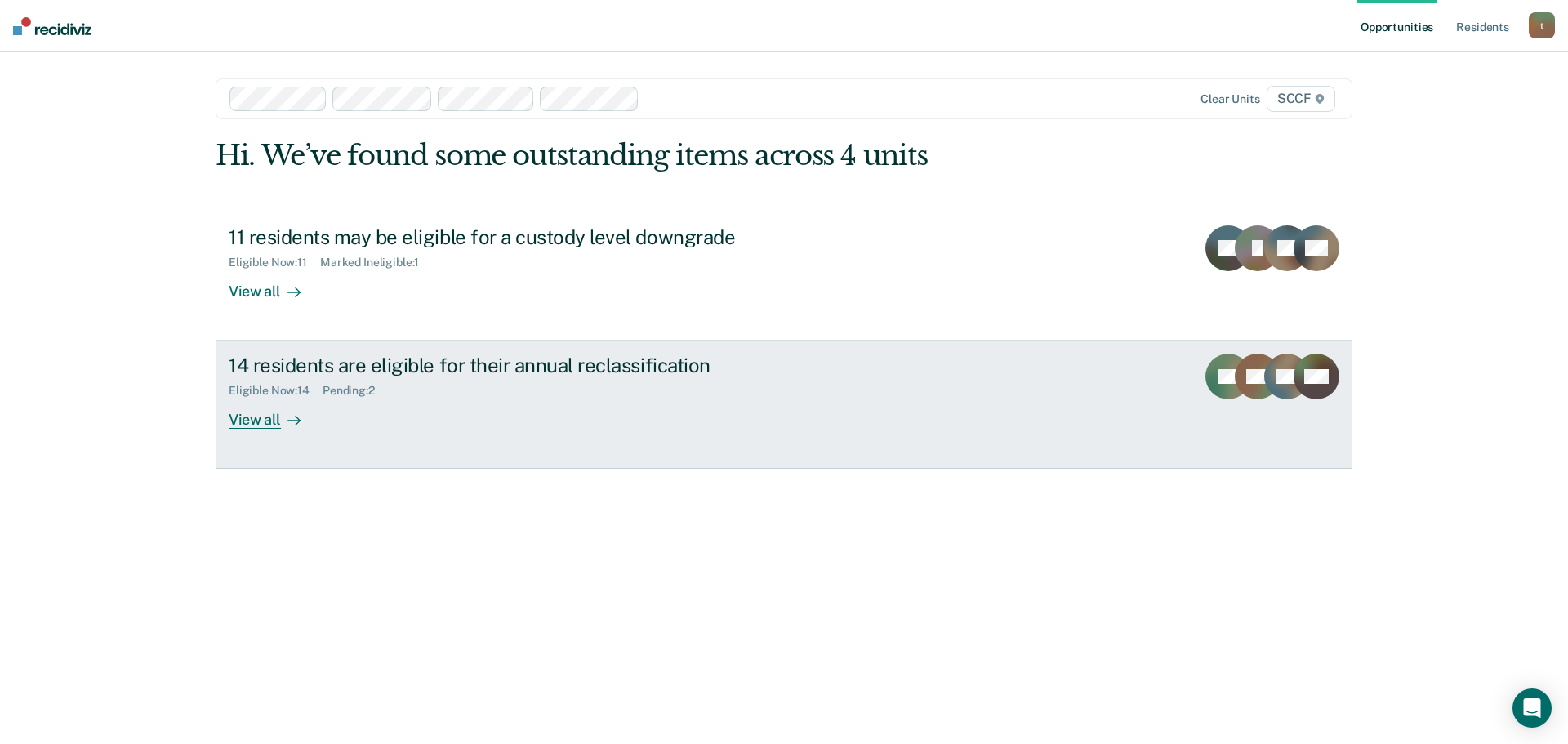
click at [552, 415] on div "14 residents are eligible for their annual reclassification Eligible Now : 14 P…" at bounding box center [535, 392] width 613 height 75
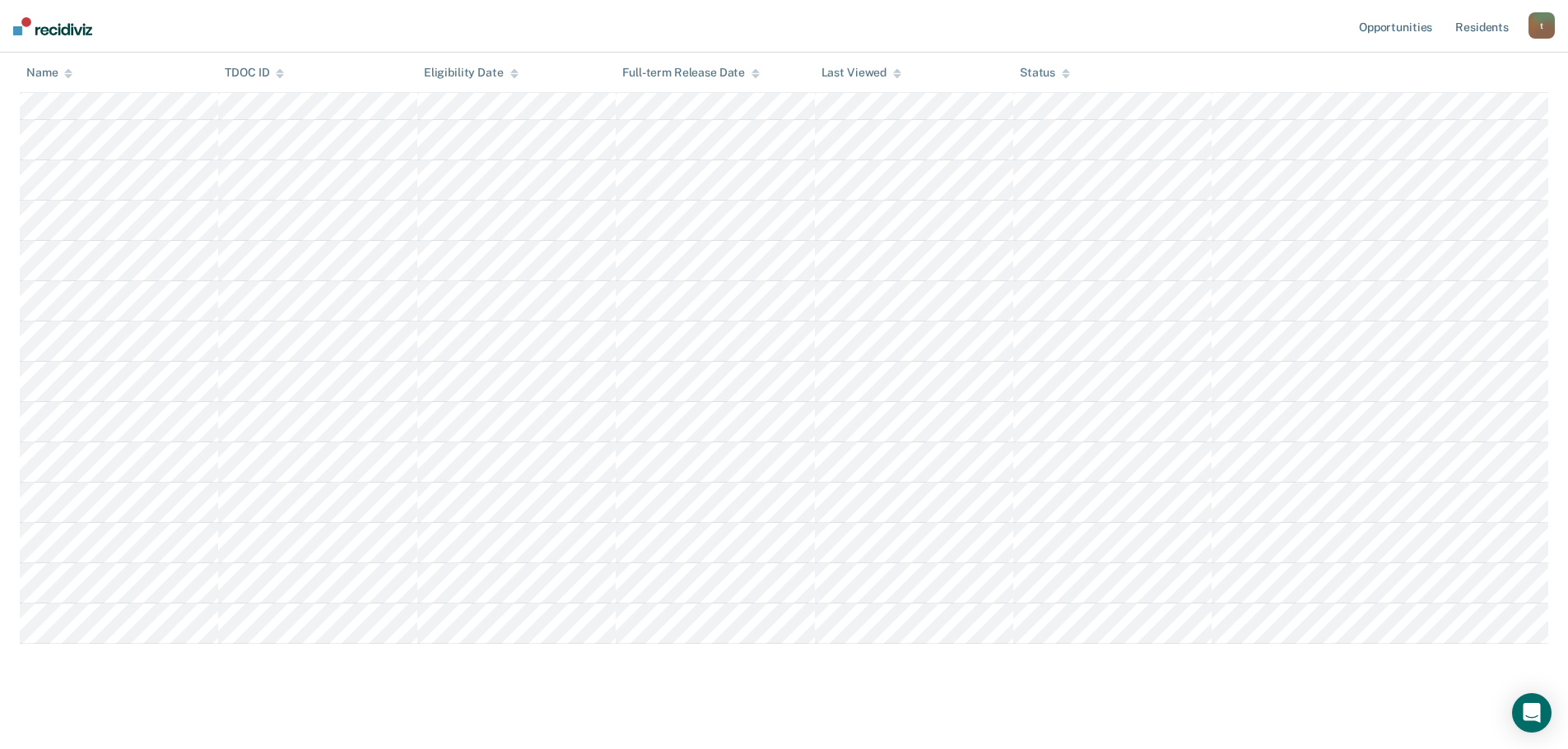
scroll to position [260, 0]
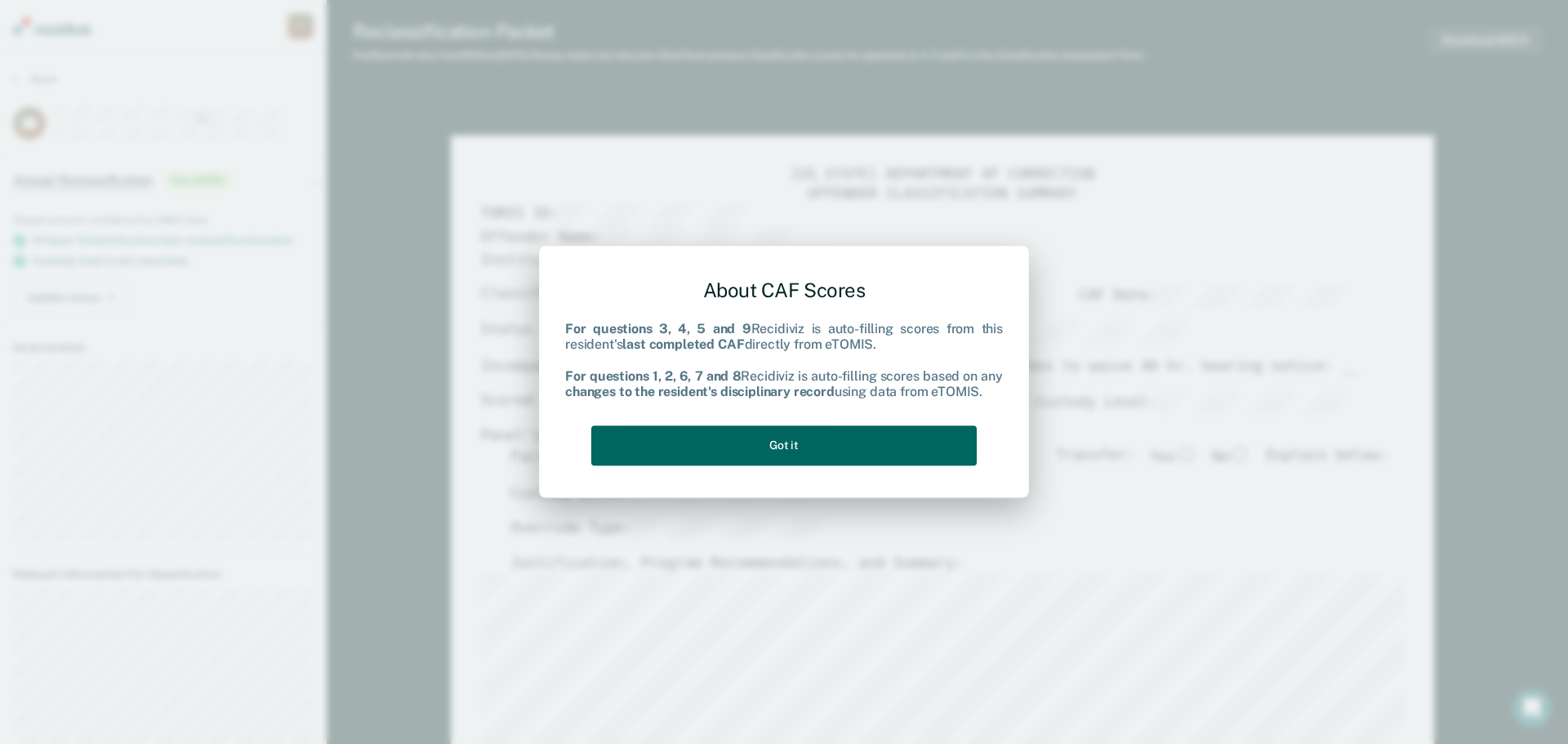
click at [874, 448] on button "Got it" at bounding box center [783, 445] width 385 height 40
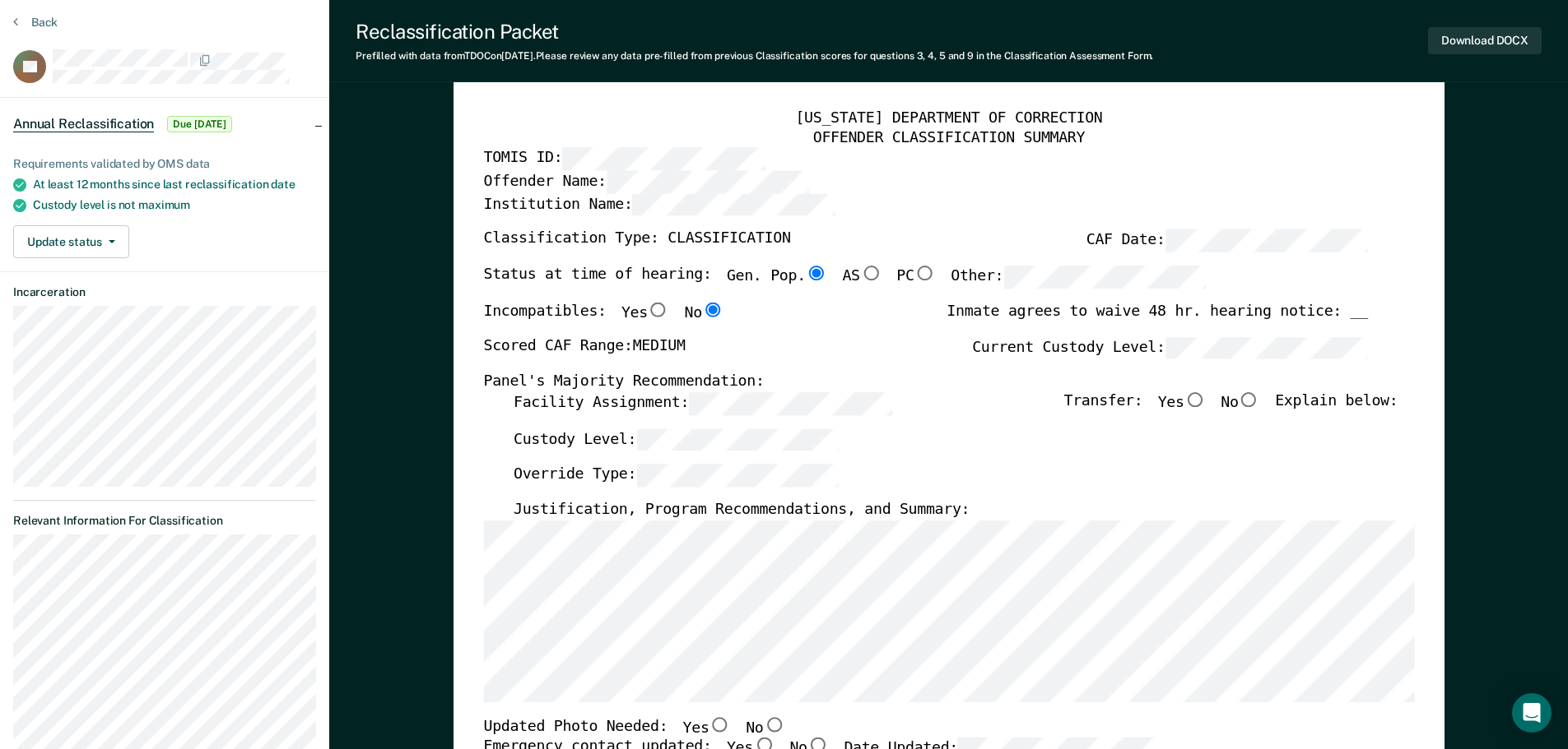
scroll to position [82, 0]
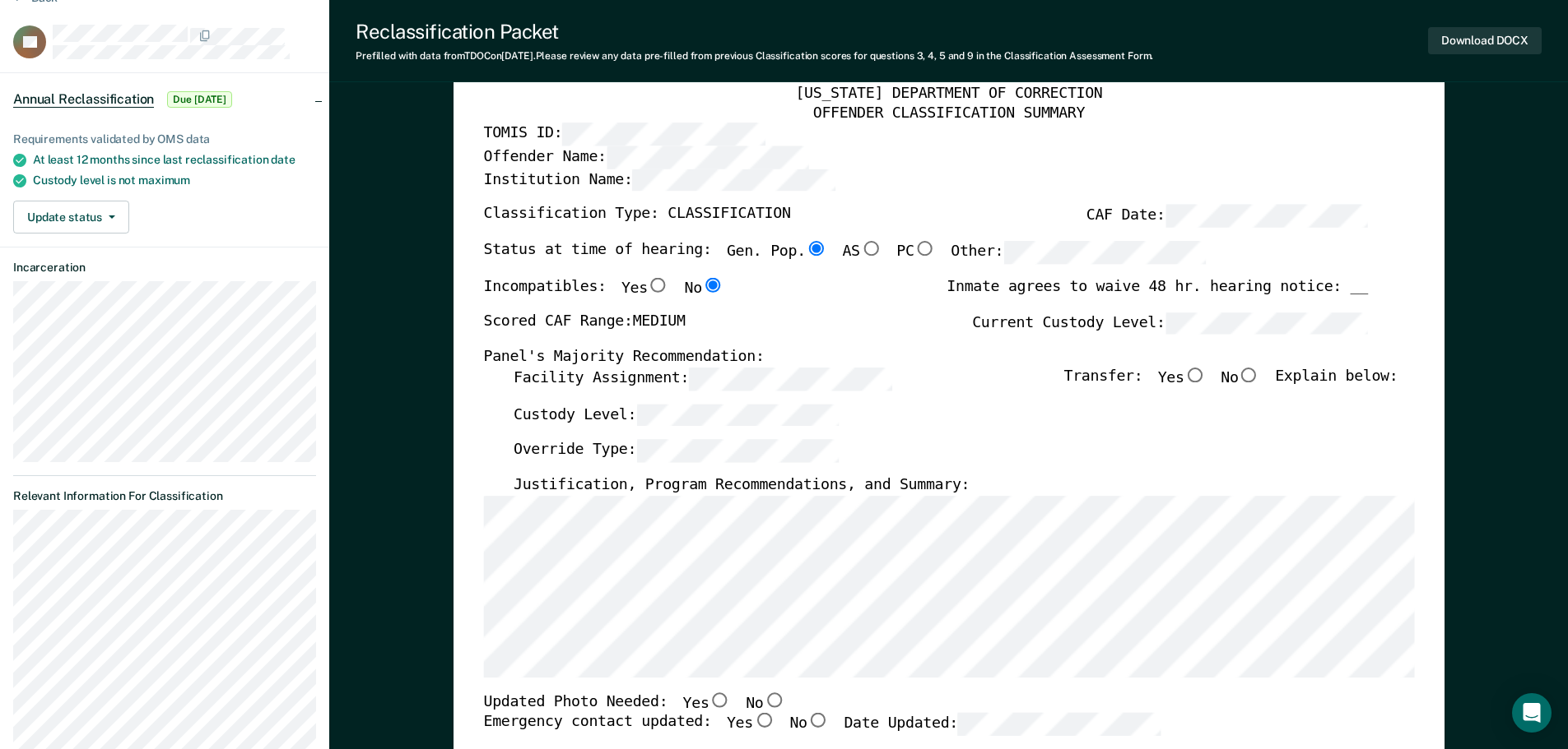
click at [1259, 369] on input "No" at bounding box center [1248, 375] width 22 height 15
type textarea "x"
radio input "true"
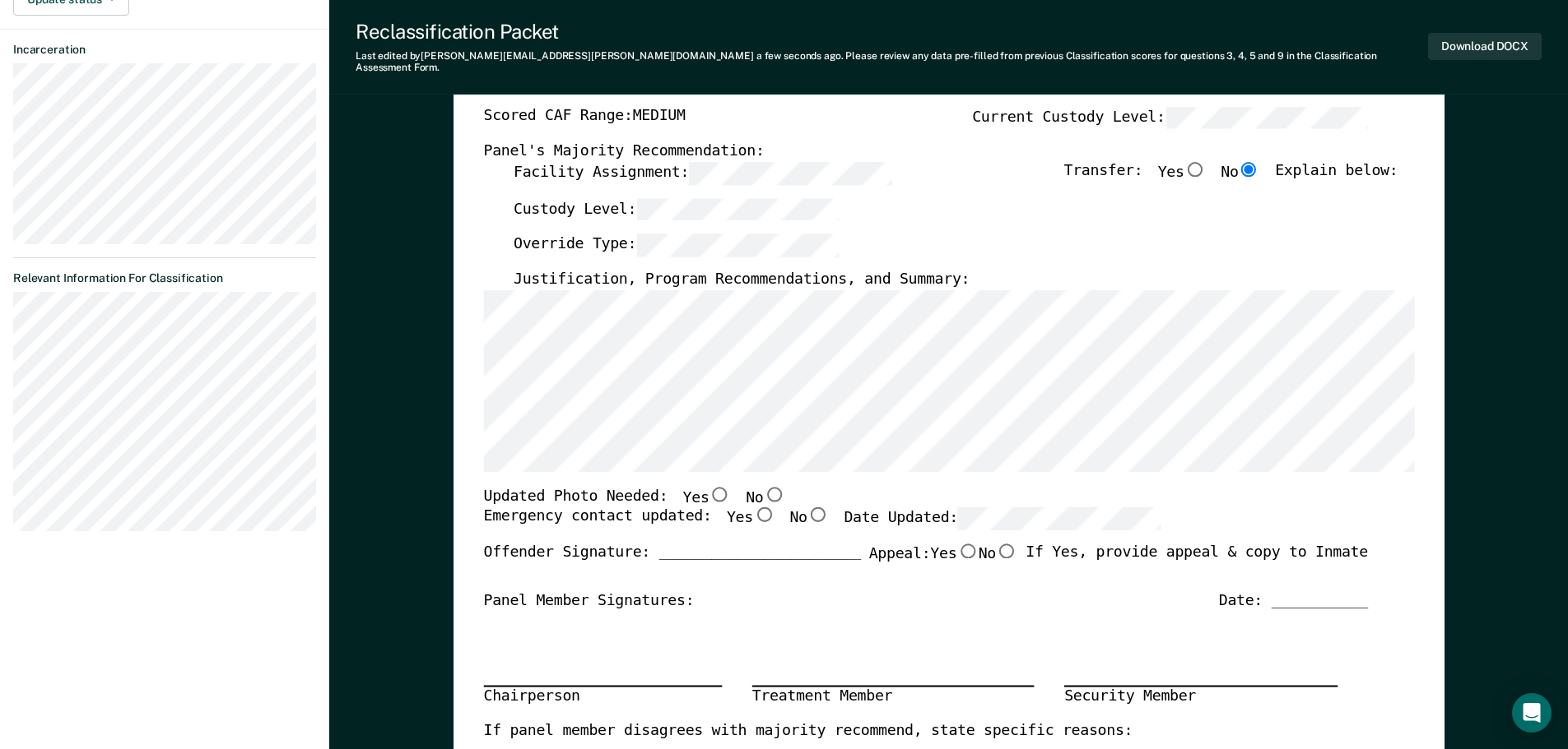
scroll to position [329, 0]
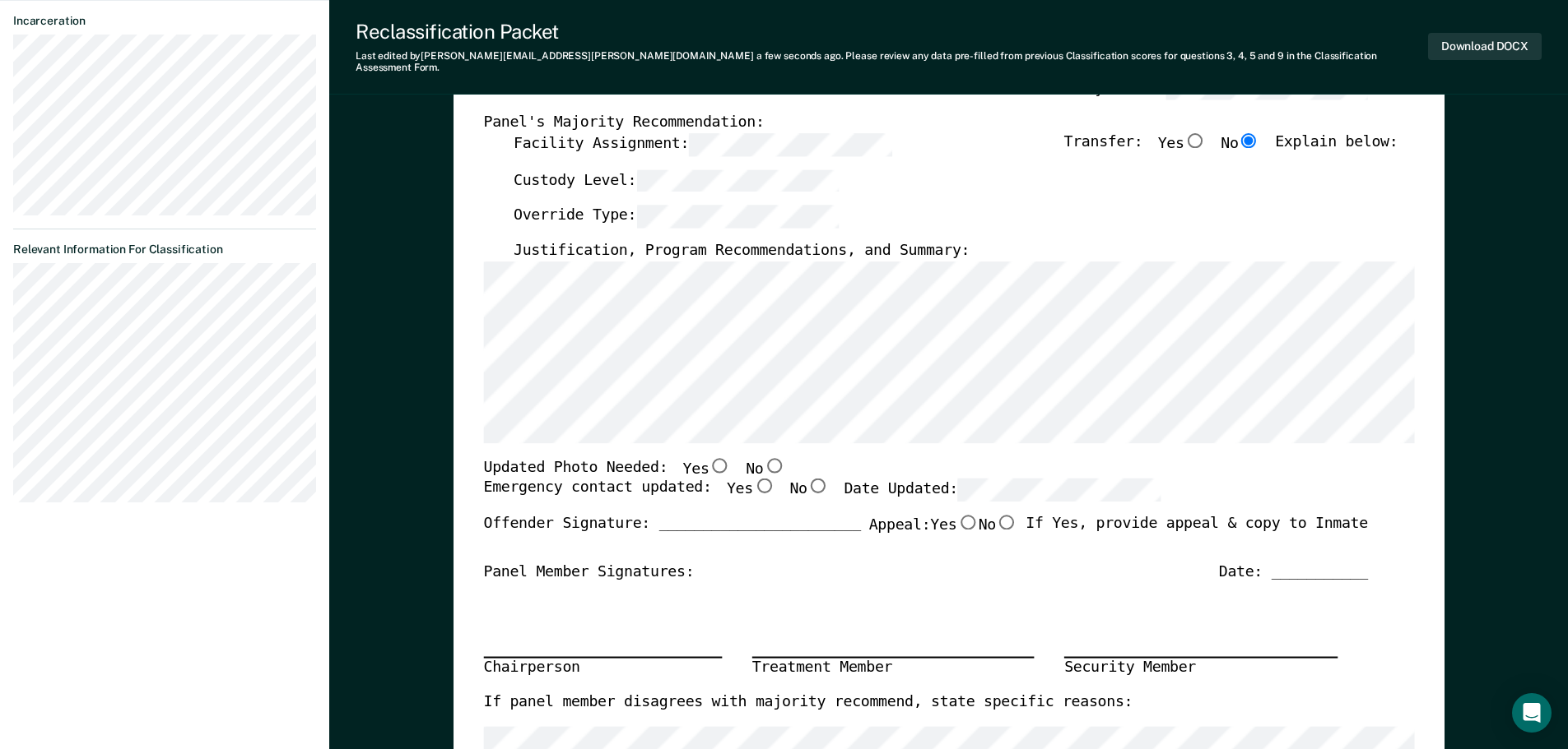
click at [763, 457] on input "No" at bounding box center [773, 465] width 22 height 15
type textarea "x"
radio input "true"
click at [752, 479] on input "Yes" at bounding box center [763, 486] width 22 height 15
type textarea "x"
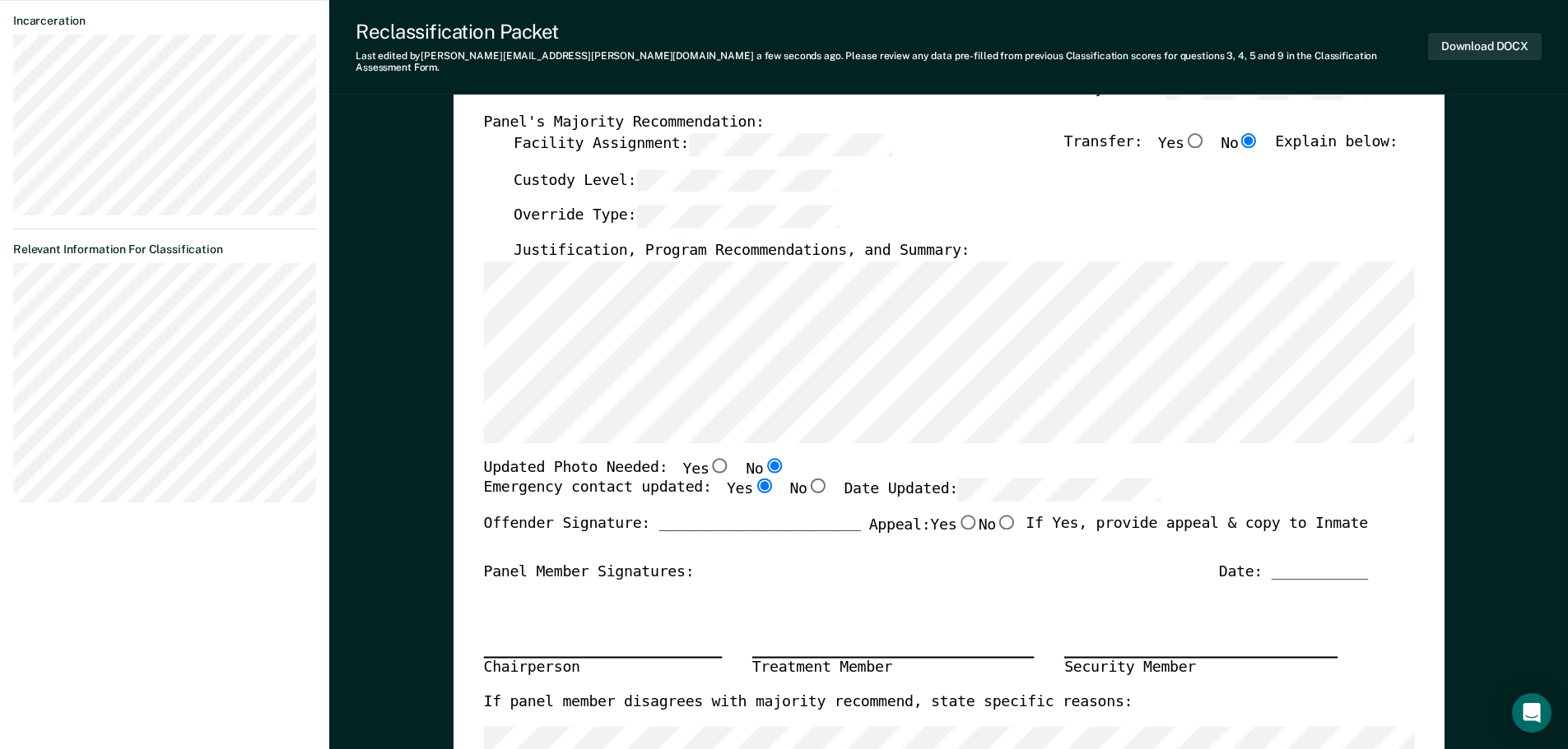
radio input "true"
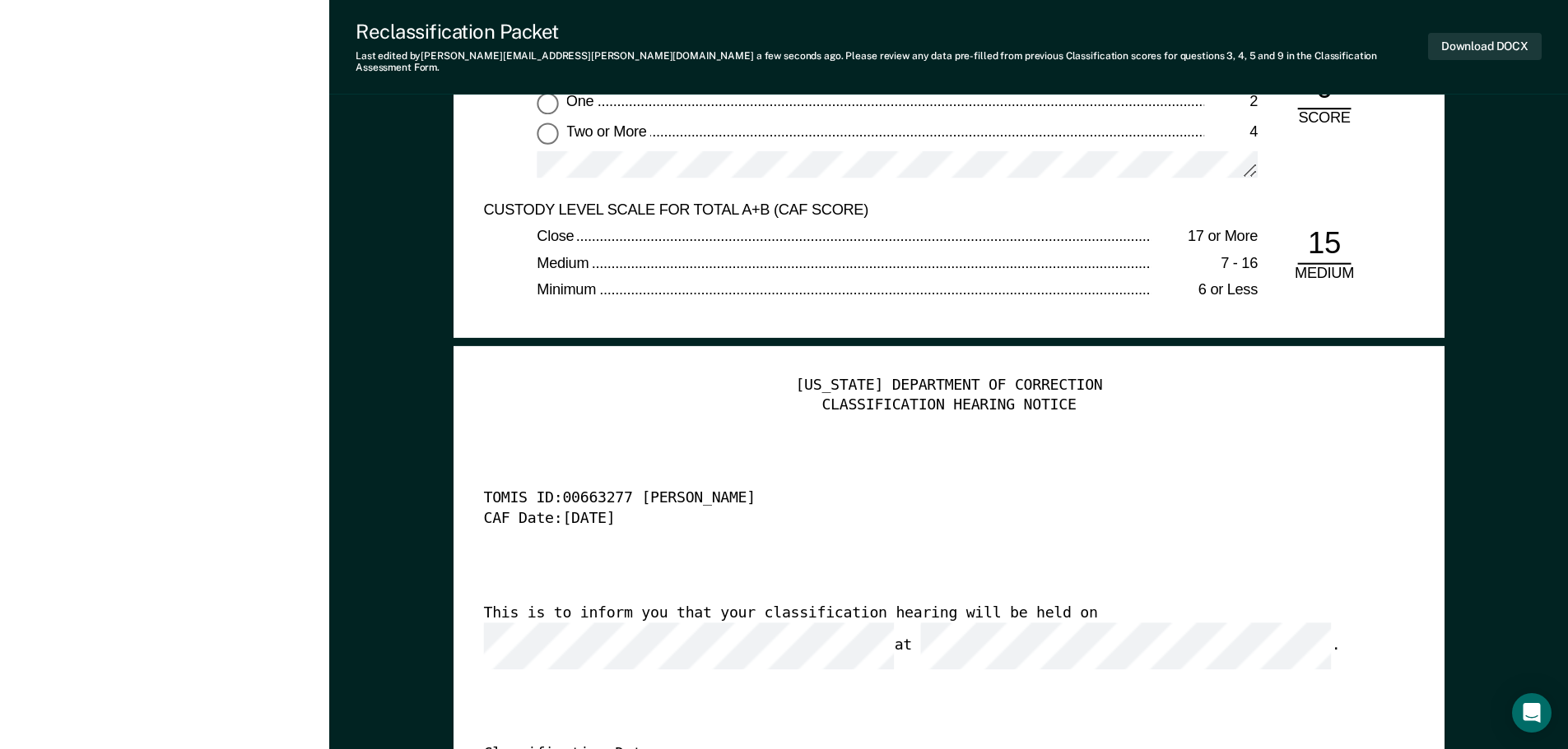
scroll to position [3613, 0]
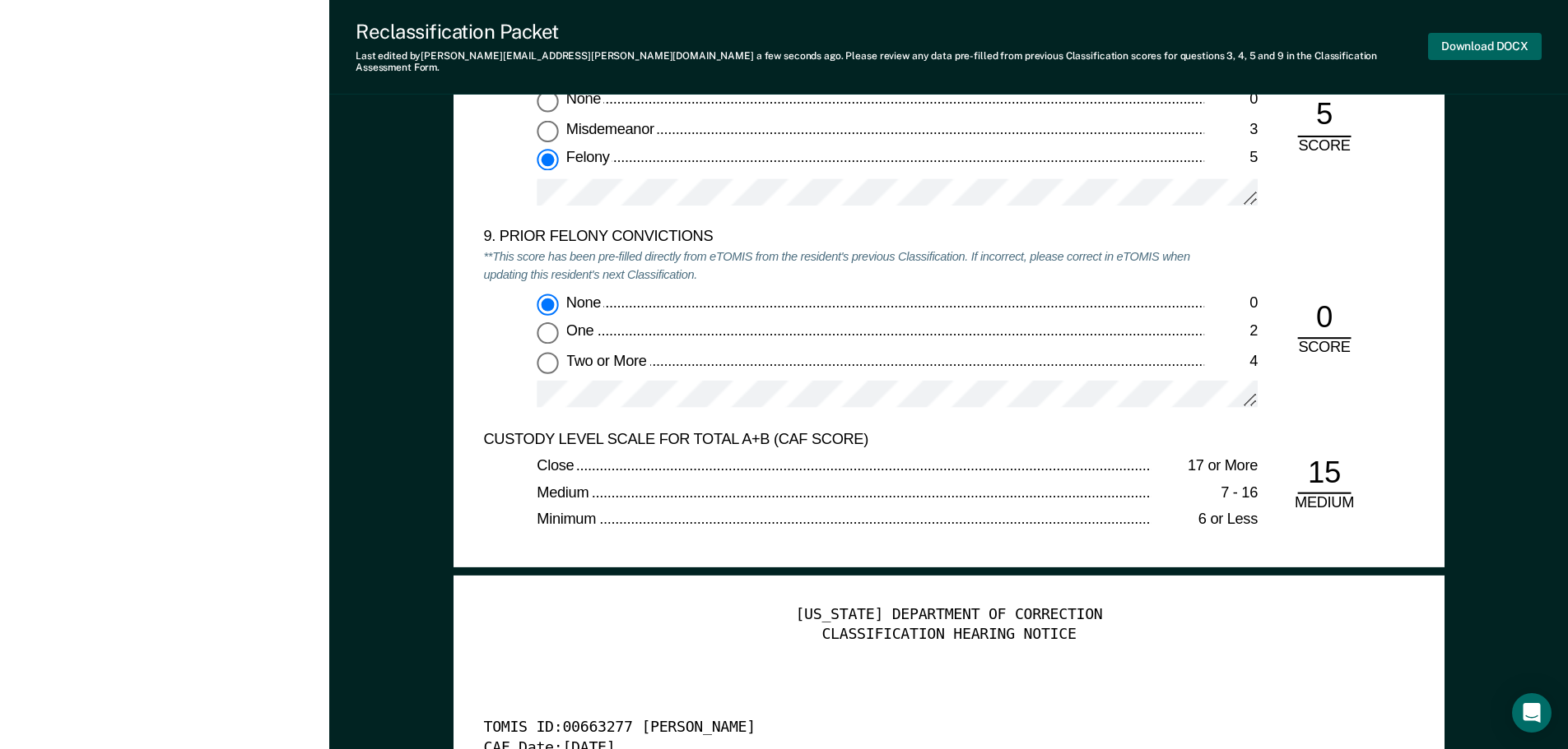
click at [1480, 33] on button "Download DOCX" at bounding box center [1485, 46] width 114 height 27
type textarea "x"
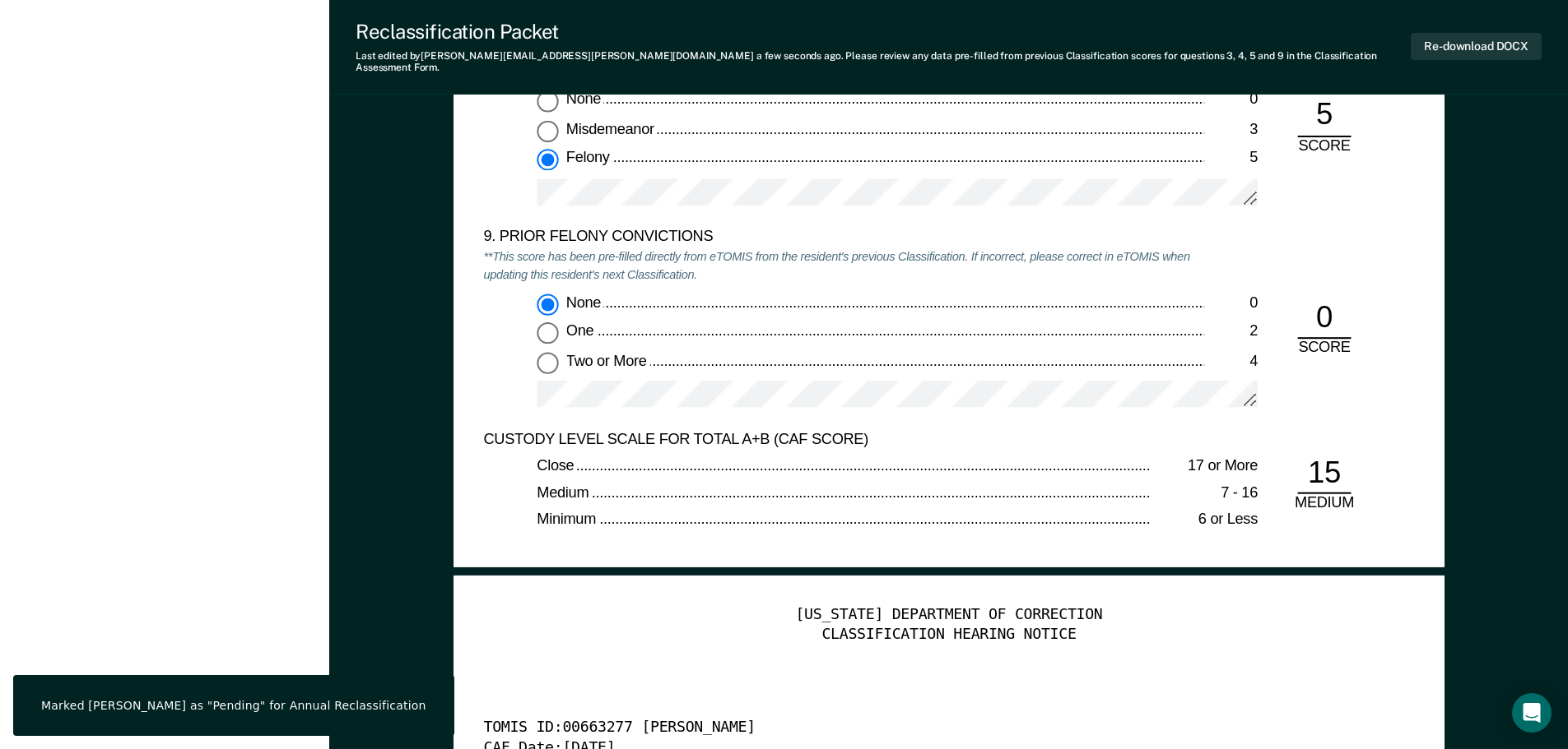
click at [171, 703] on div "Marked Kerven Lamartiniere as "Pending" for Annual Reclassification" at bounding box center [233, 706] width 385 height 15
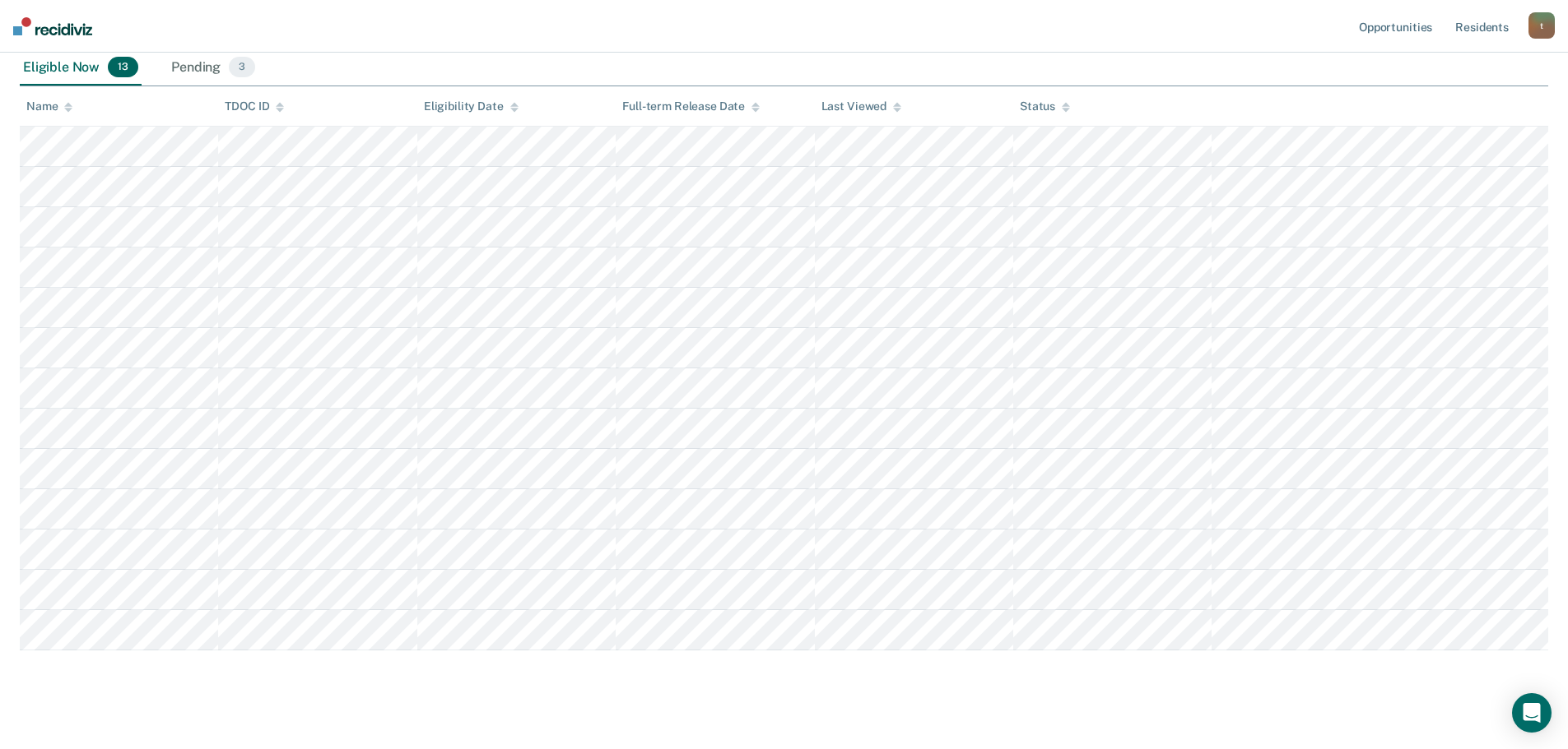
scroll to position [220, 0]
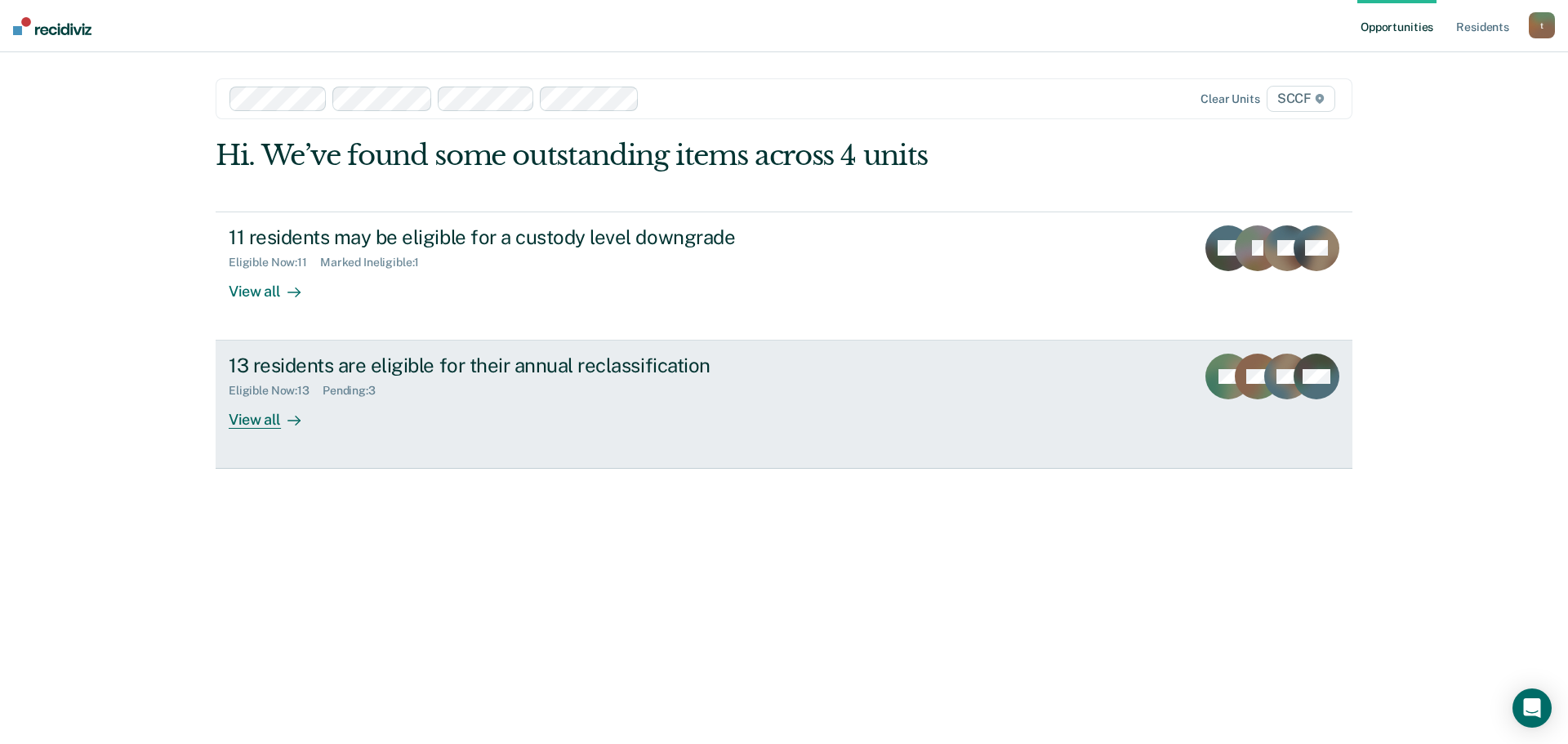
click at [404, 390] on div "Eligible Now : 13 Pending : 3" at bounding box center [515, 388] width 573 height 21
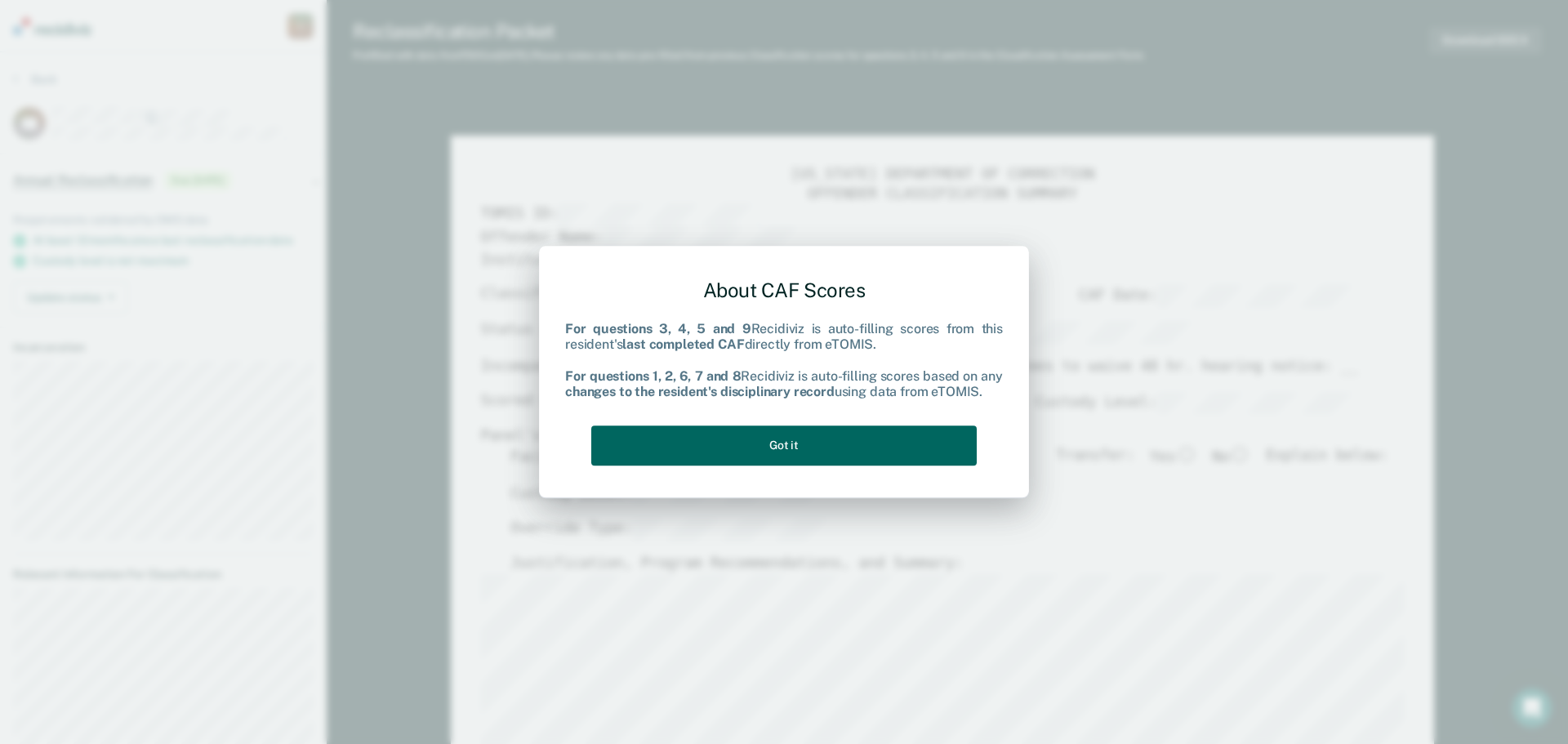
click at [709, 436] on button "Got it" at bounding box center [783, 445] width 385 height 40
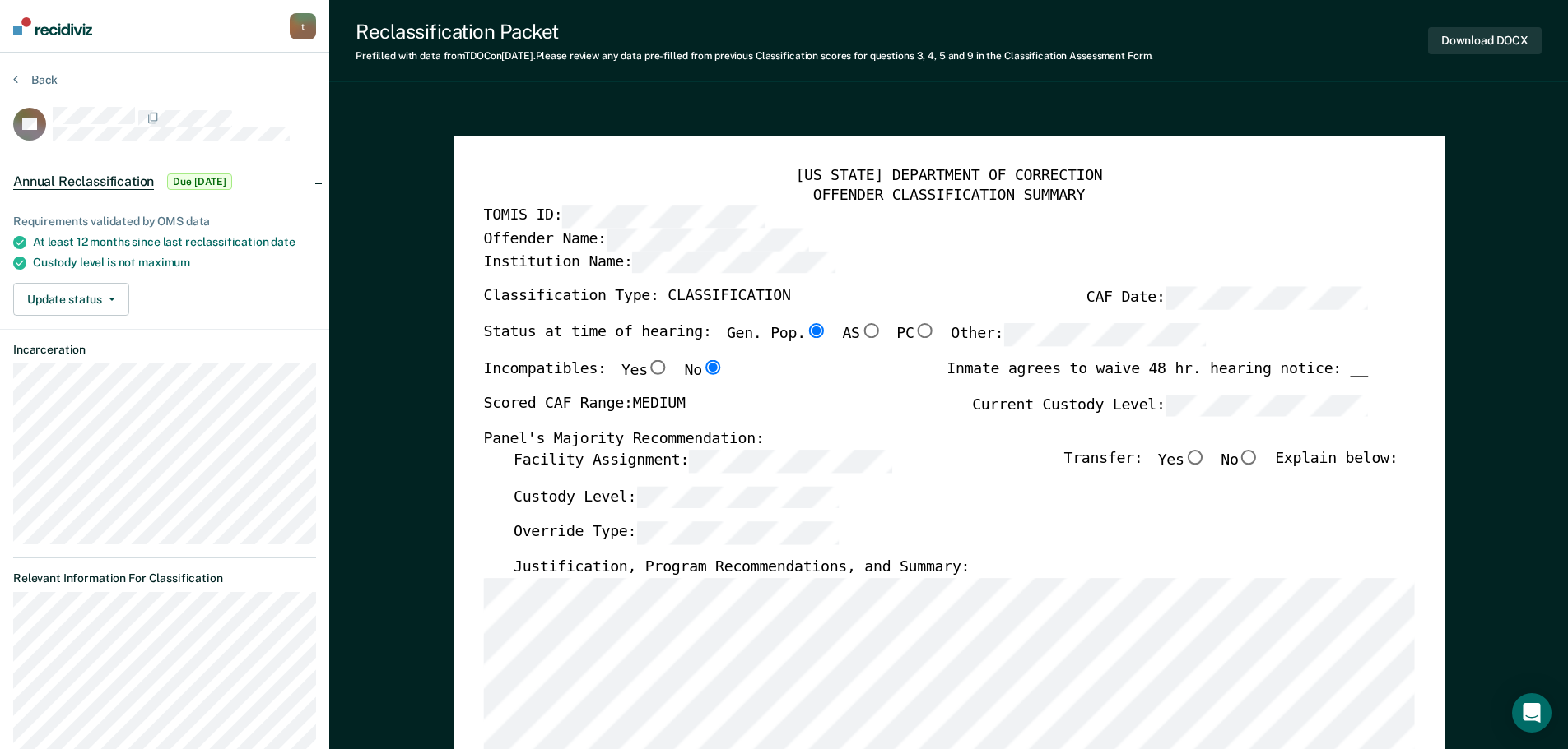
click at [1259, 461] on input "No" at bounding box center [1248, 458] width 22 height 15
type textarea "x"
radio input "true"
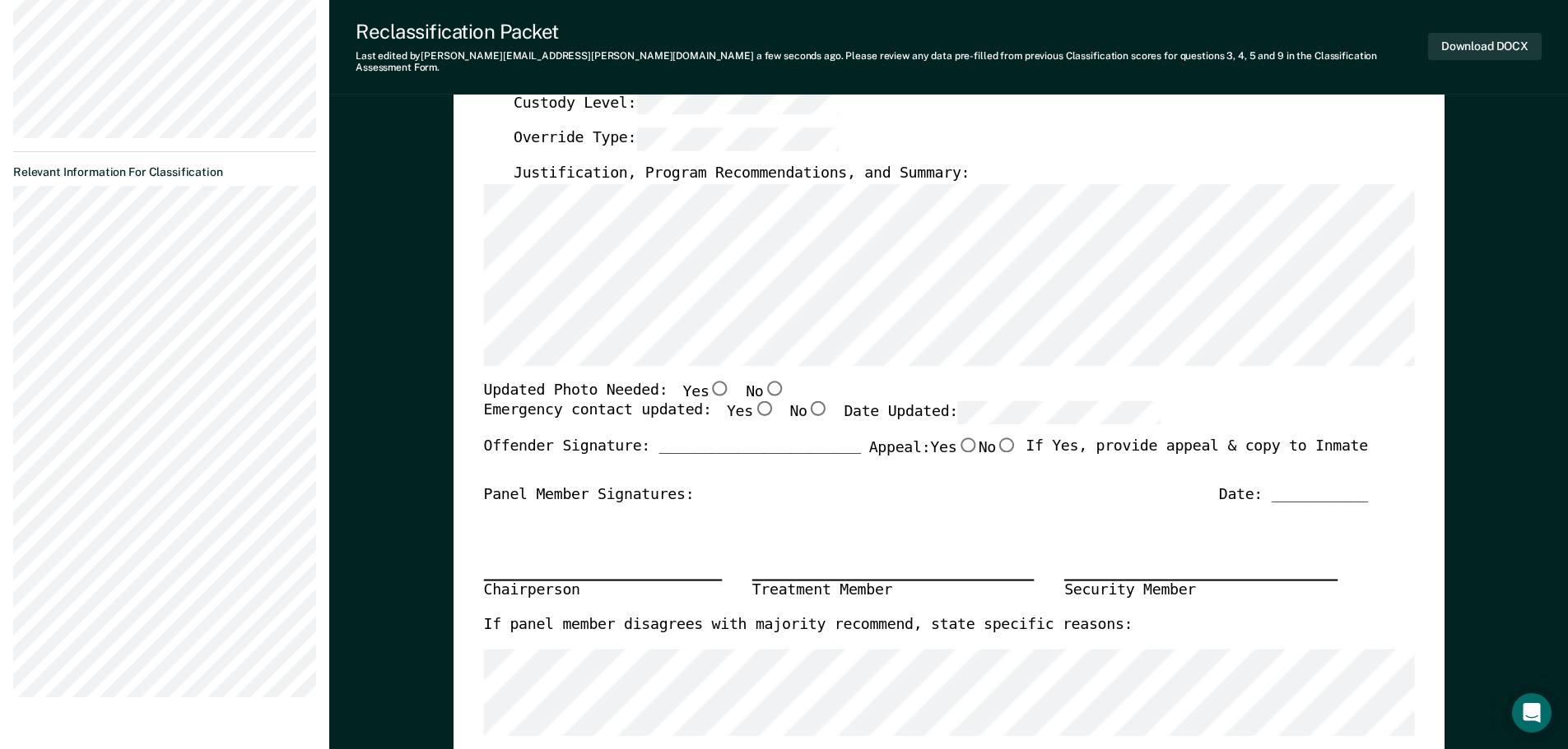
scroll to position [411, 0]
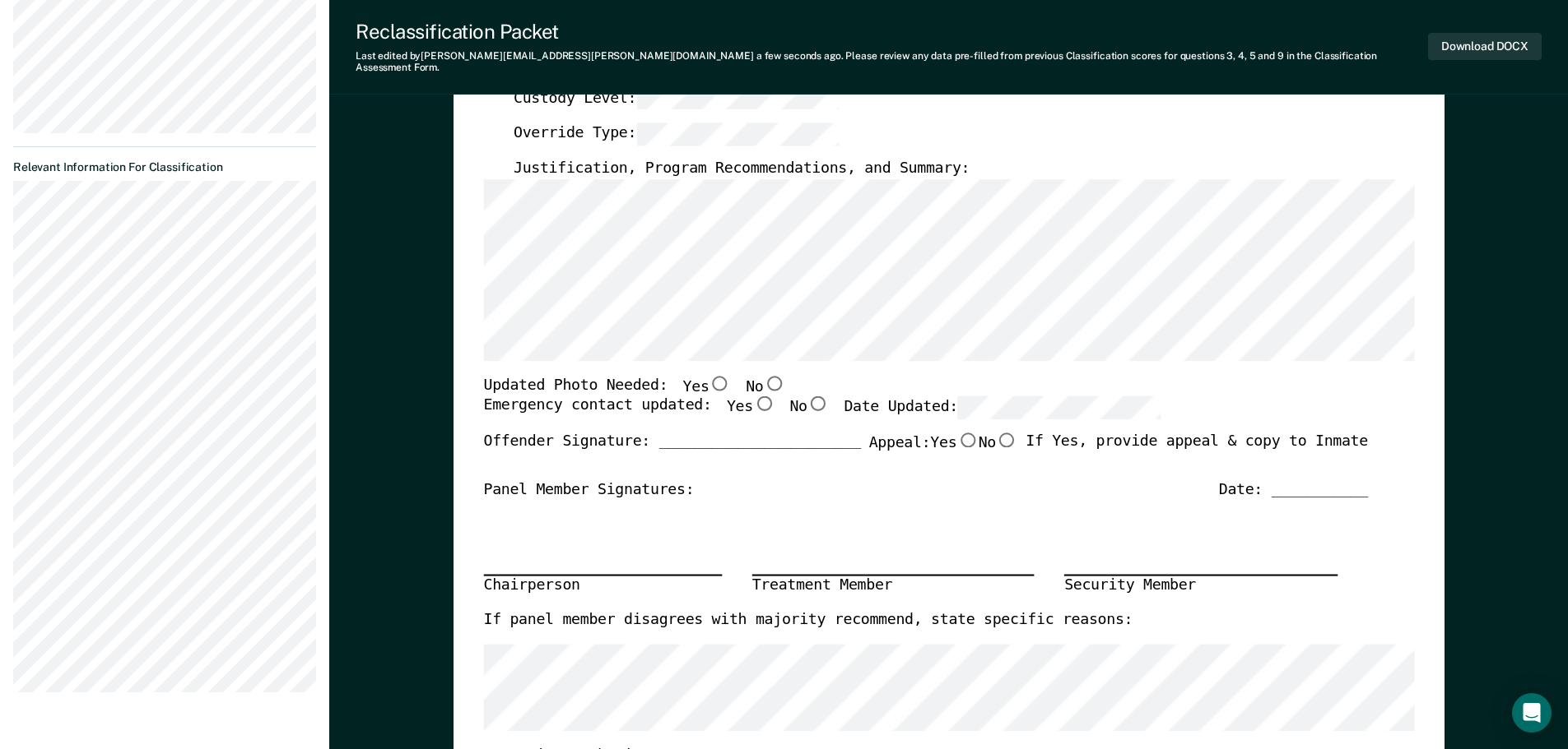
click at [763, 375] on input "No" at bounding box center [773, 383] width 22 height 15
type textarea "x"
radio input "true"
click at [752, 396] on input "Yes" at bounding box center [763, 404] width 22 height 15
type textarea "x"
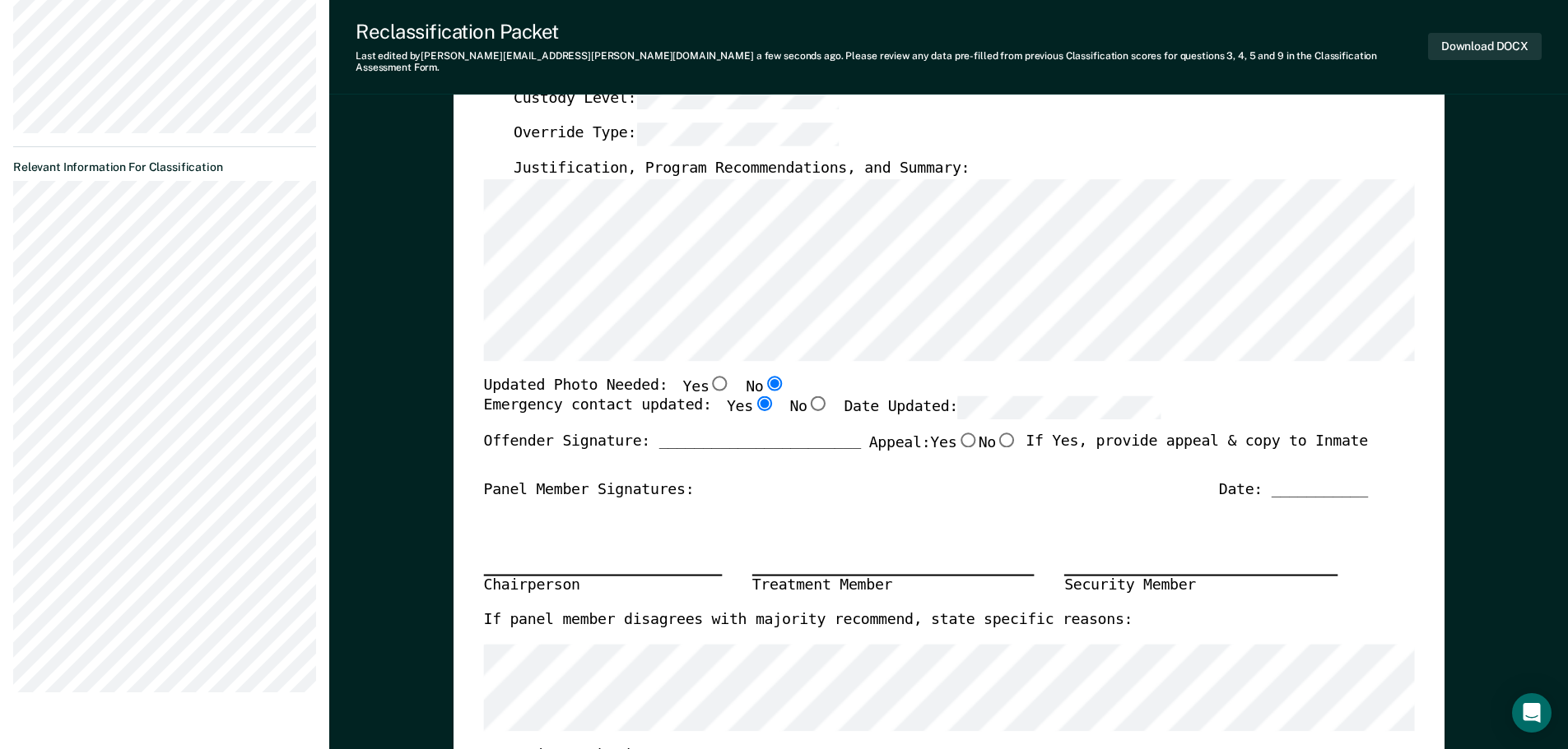
radio input "true"
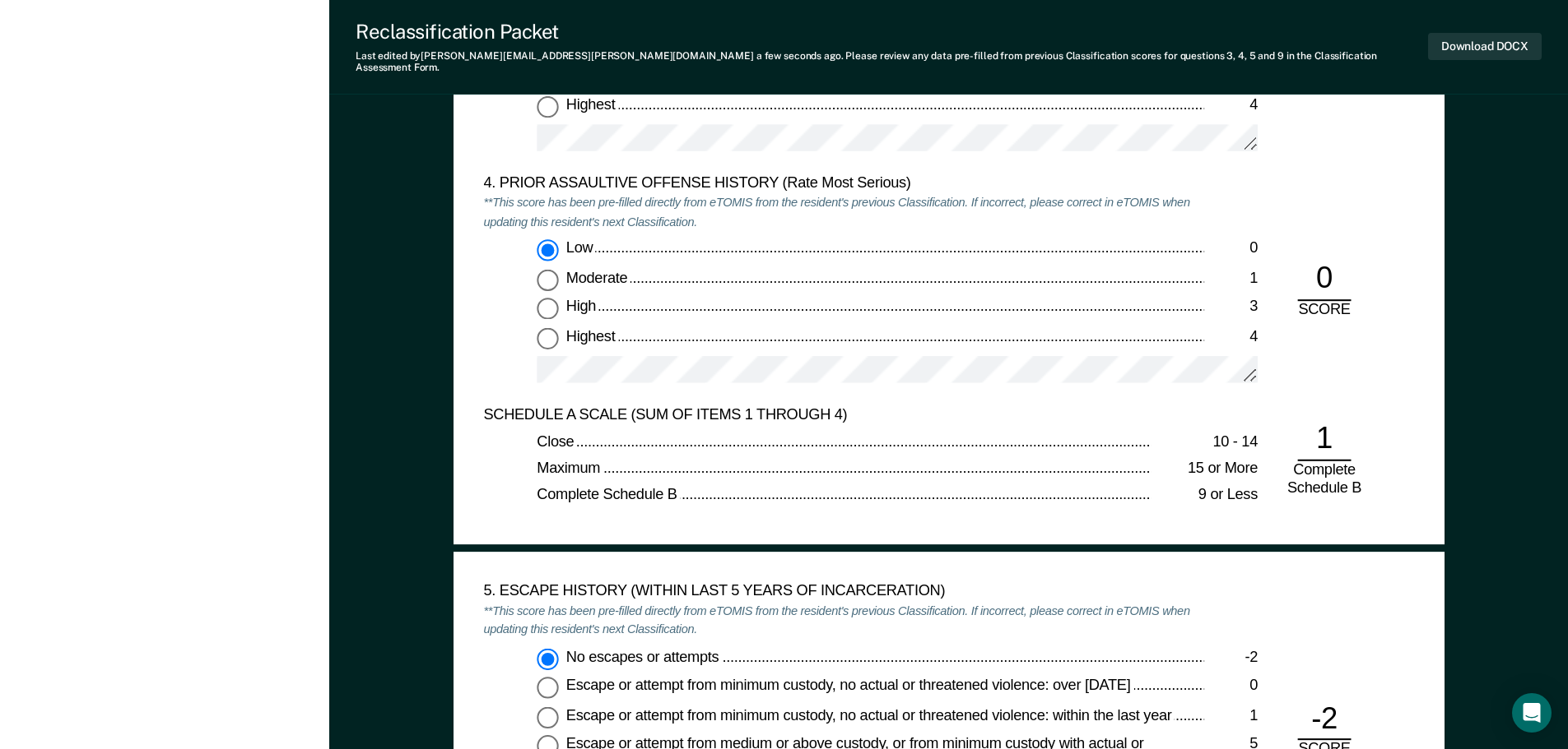
scroll to position [2220, 0]
click at [555, 268] on input "Moderate 1" at bounding box center [547, 279] width 22 height 22
type textarea "x"
radio input "false"
radio input "true"
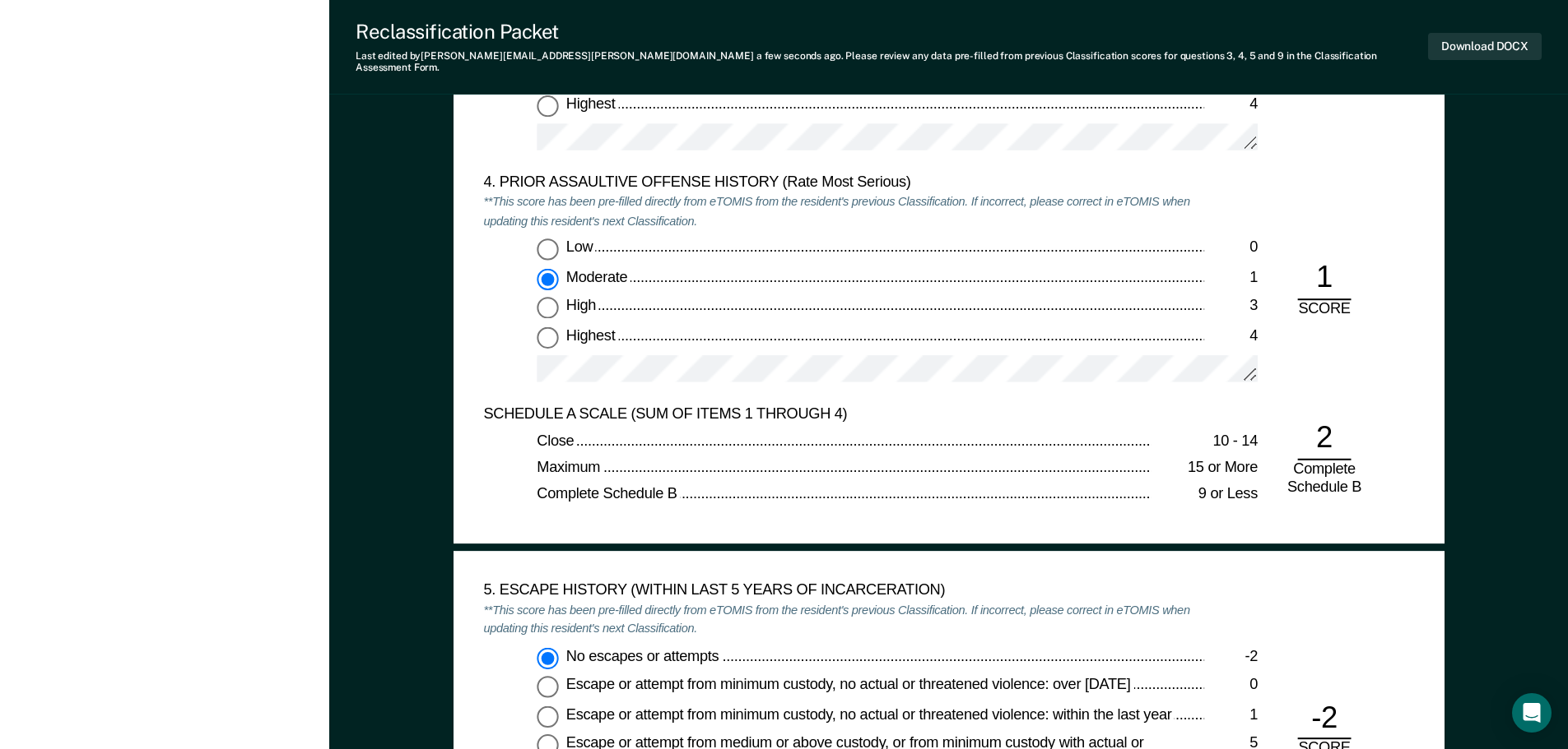
click at [555, 240] on input "Low 0" at bounding box center [547, 249] width 22 height 22
type textarea "x"
radio input "true"
radio input "false"
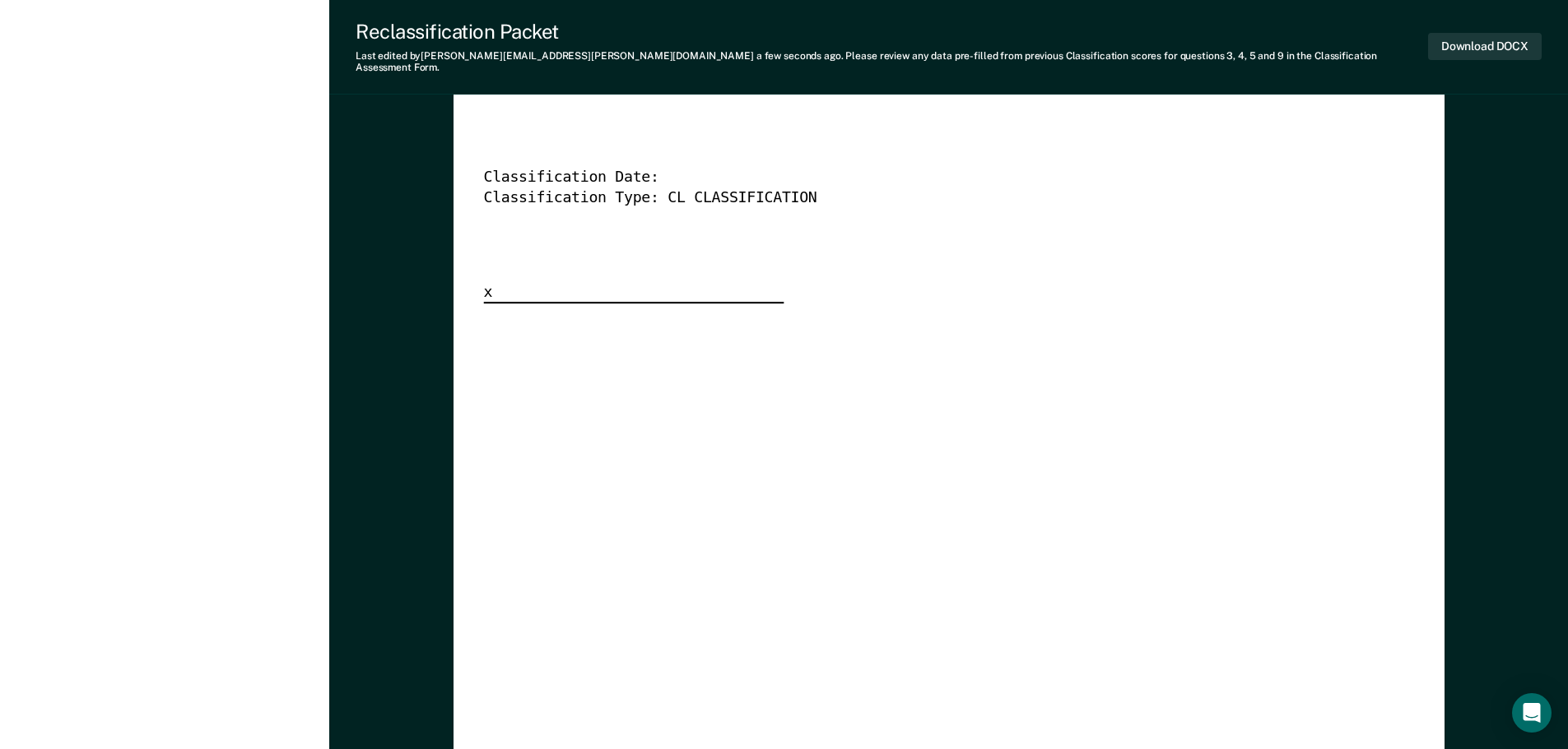
scroll to position [4523, 0]
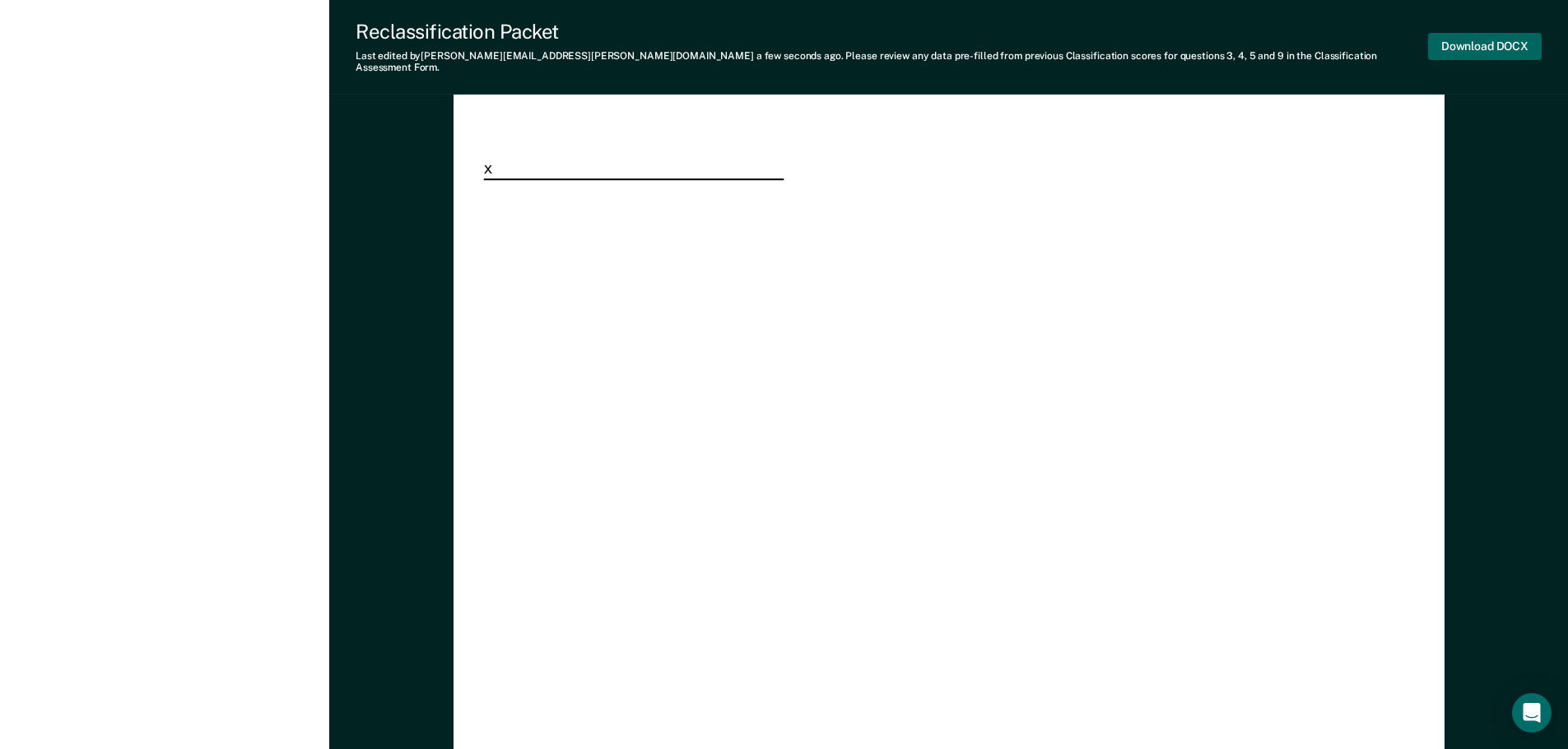
click at [1509, 46] on button "Download DOCX" at bounding box center [1485, 46] width 114 height 27
type textarea "x"
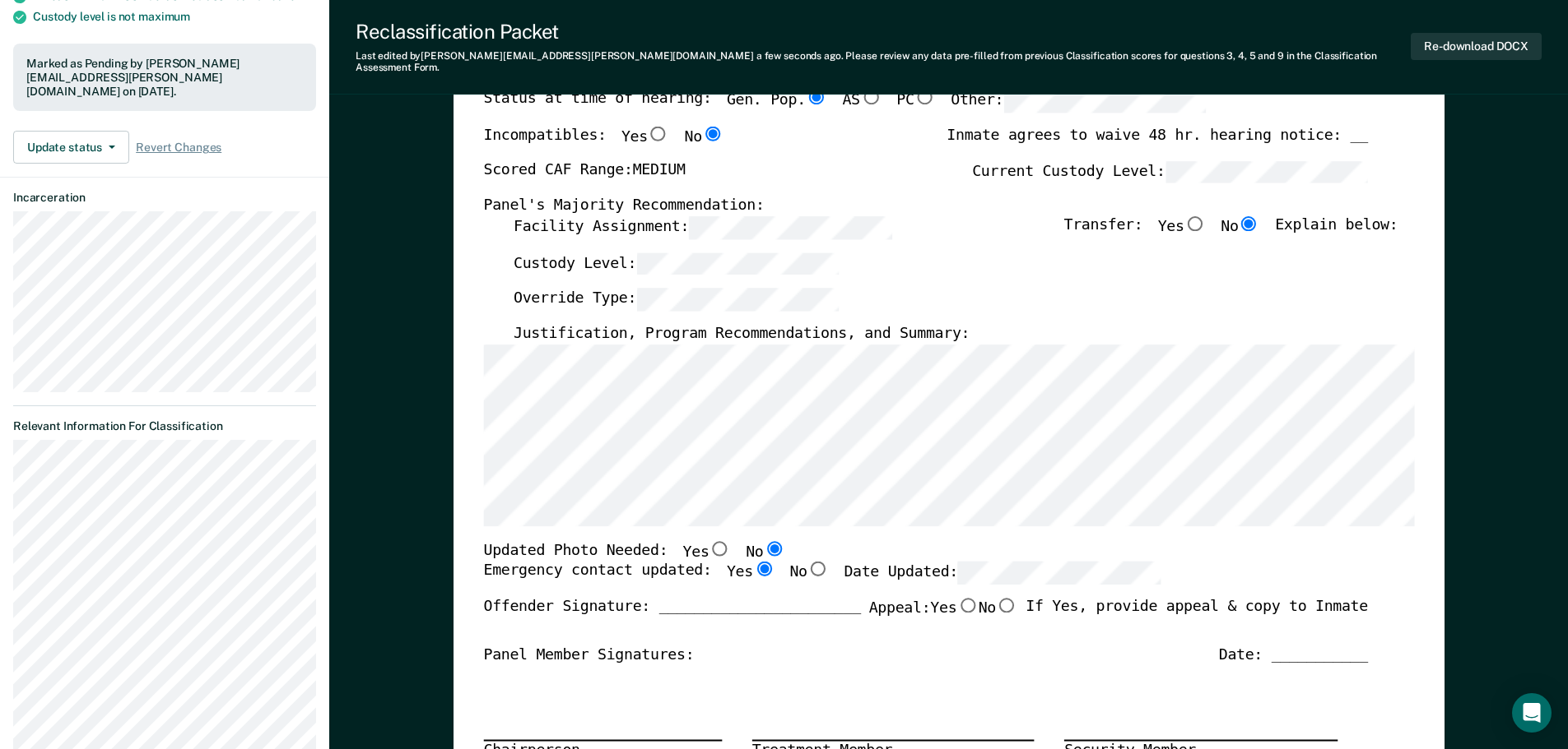
scroll to position [0, 0]
